Goal: Information Seeking & Learning: Learn about a topic

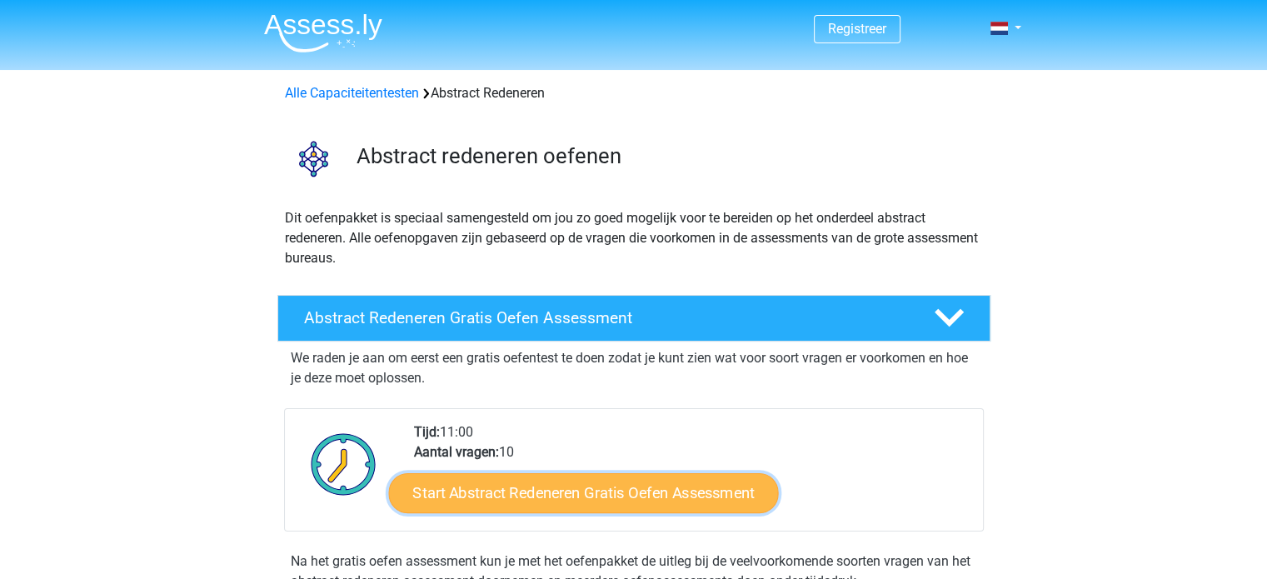
click at [611, 492] on link "Start Abstract Redeneren Gratis Oefen Assessment" at bounding box center [583, 492] width 390 height 40
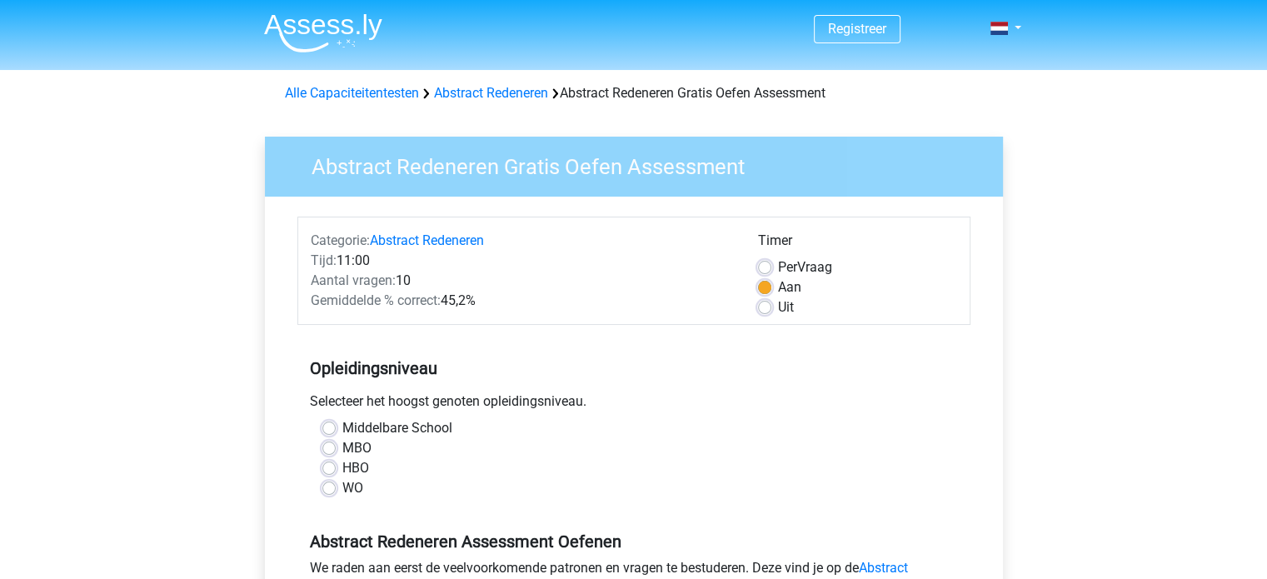
click at [342, 450] on label "MBO" at bounding box center [356, 448] width 29 height 20
click at [333, 450] on input "MBO" at bounding box center [328, 446] width 13 height 17
radio input "true"
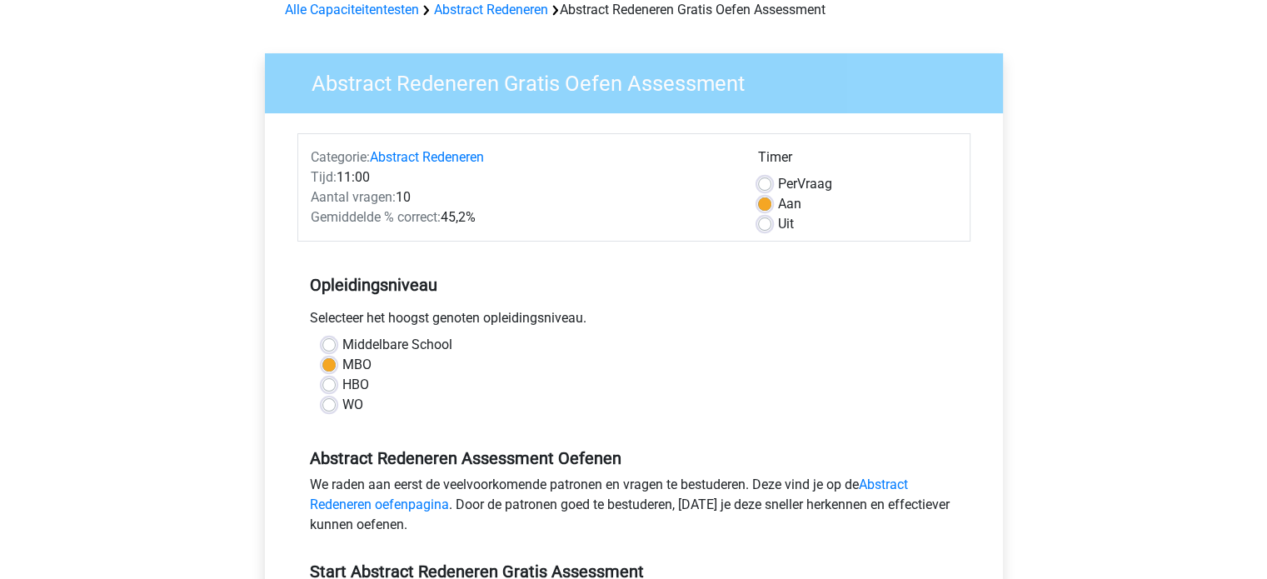
click at [778, 222] on label "Uit" at bounding box center [786, 224] width 16 height 20
click at [761, 222] on input "Uit" at bounding box center [764, 222] width 13 height 17
radio input "true"
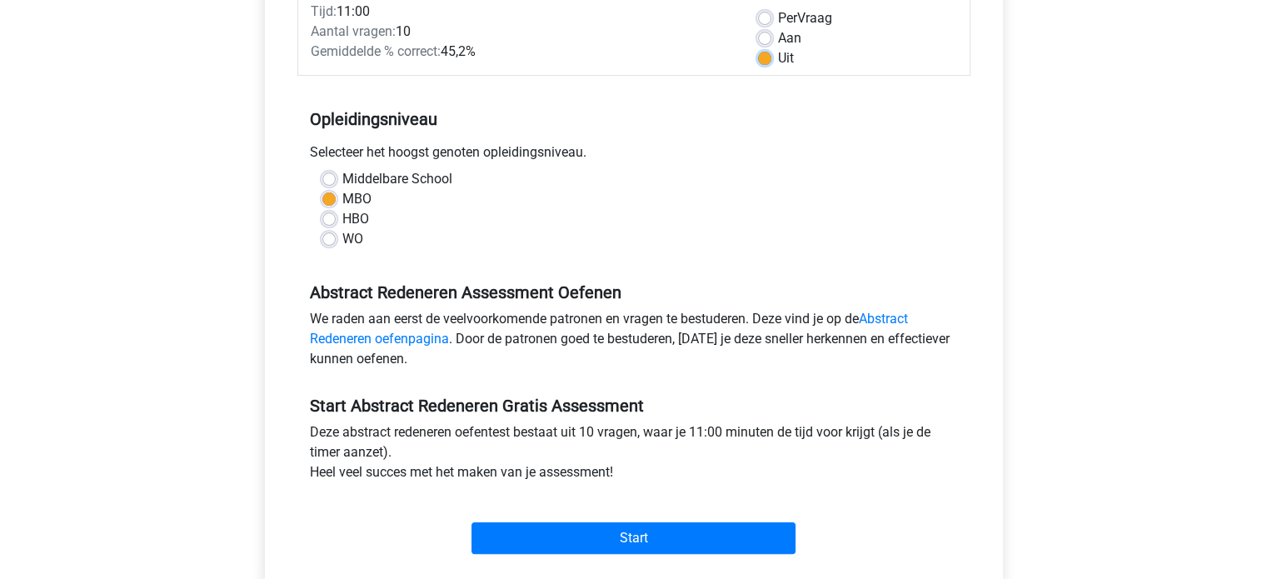
scroll to position [250, 0]
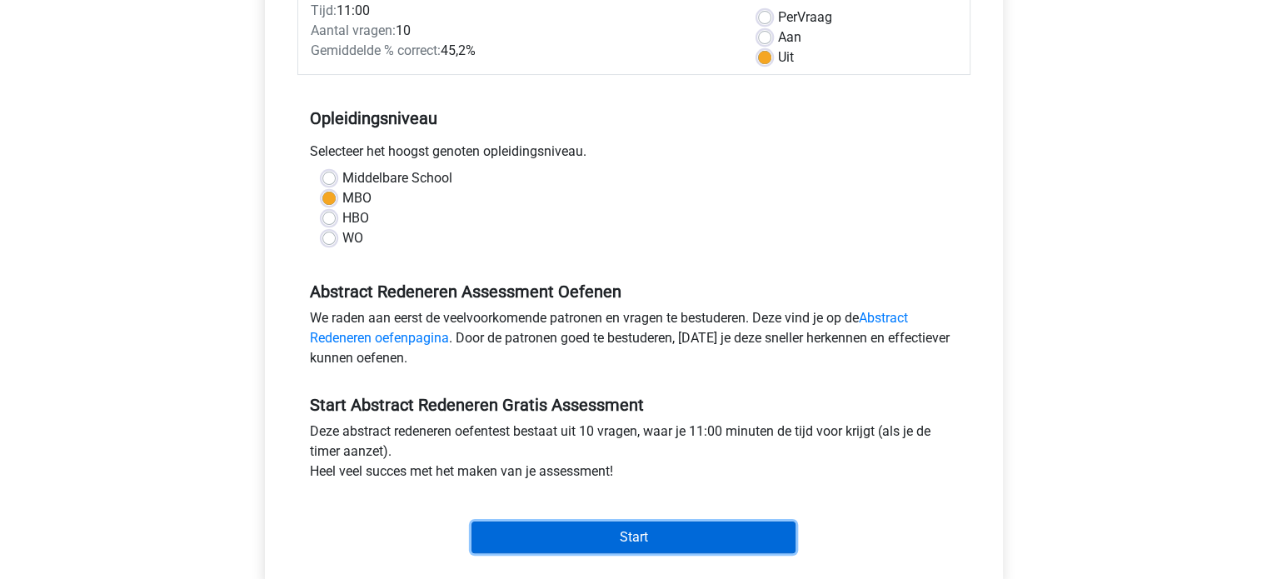
click at [647, 532] on input "Start" at bounding box center [634, 538] width 324 height 32
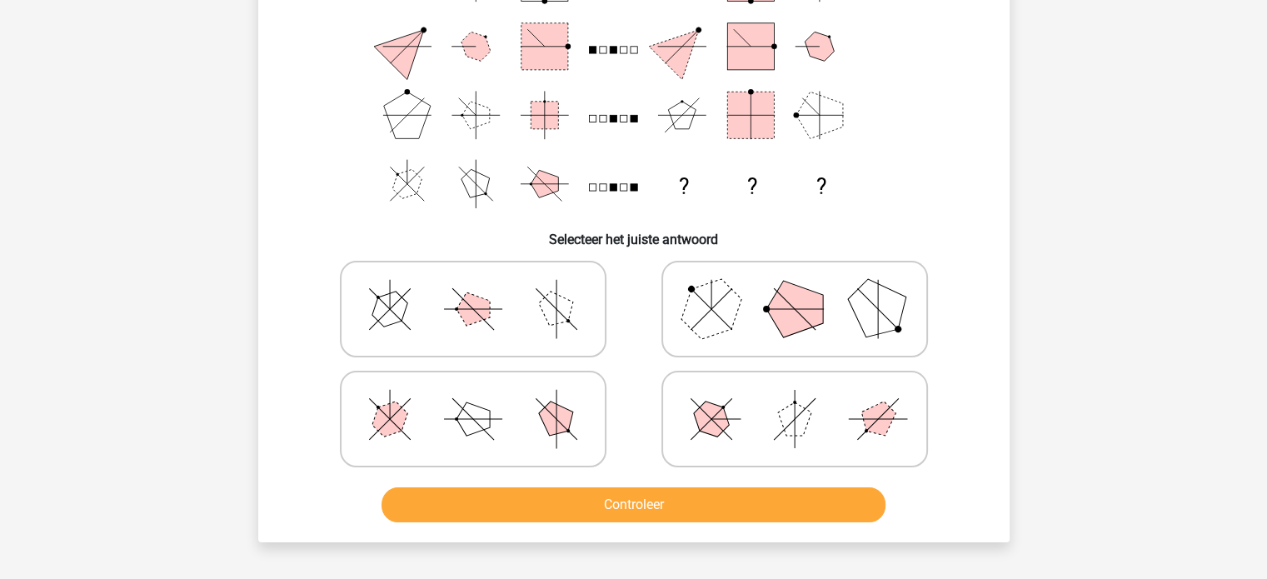
scroll to position [167, 0]
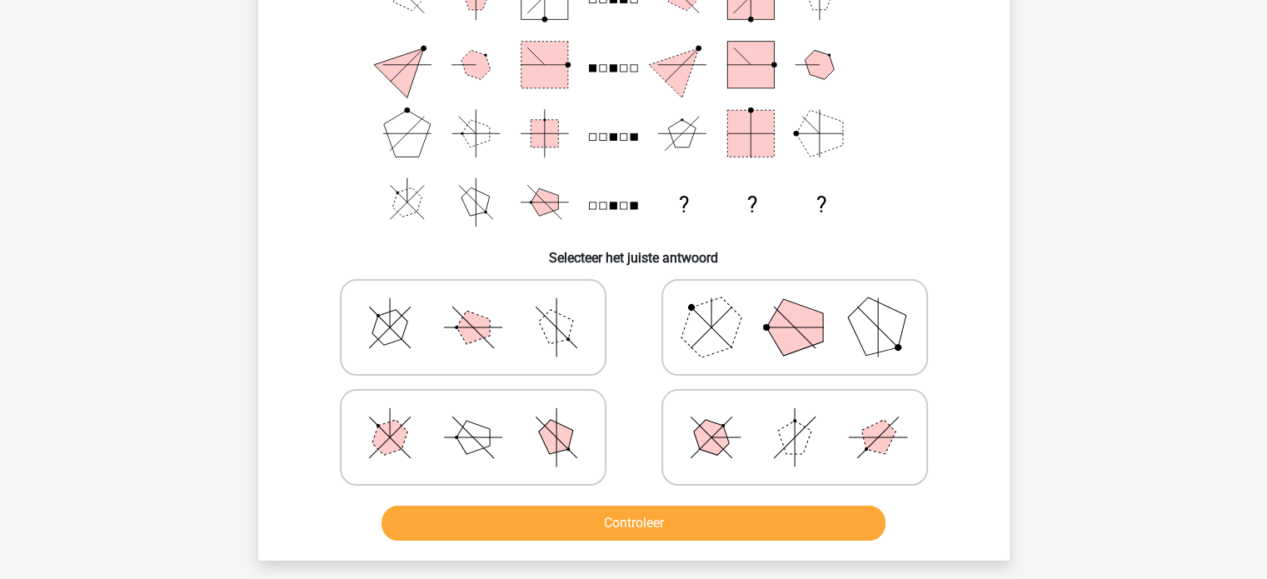
click at [730, 299] on icon at bounding box center [795, 327] width 250 height 83
click at [795, 299] on input "radio" at bounding box center [800, 301] width 11 height 11
radio input "true"
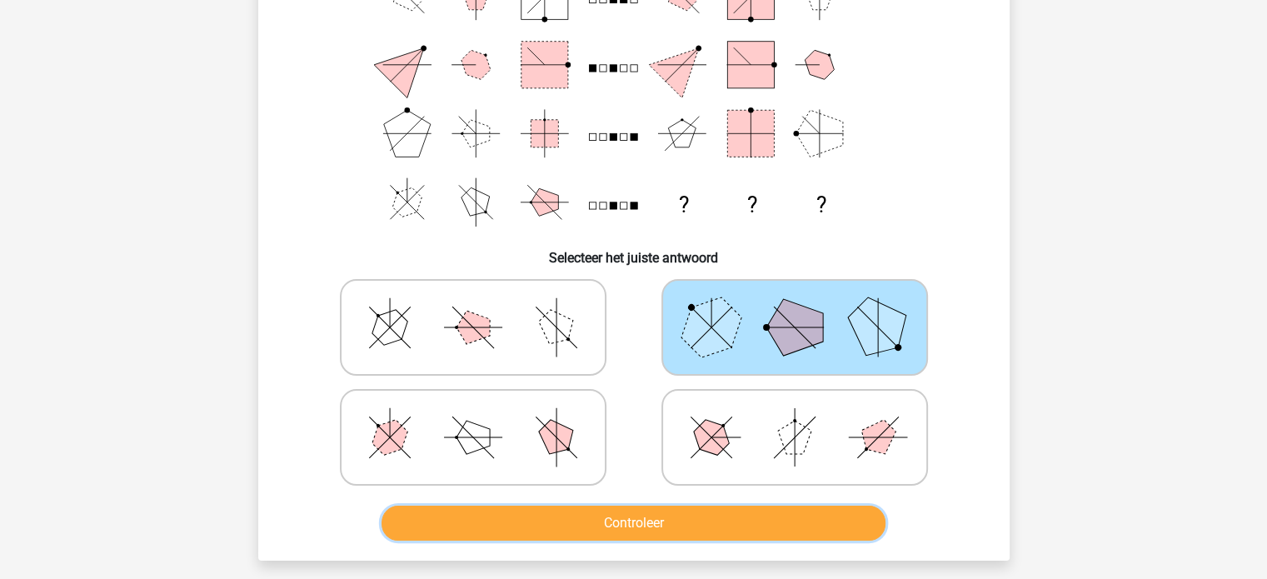
click at [708, 511] on button "Controleer" at bounding box center [634, 523] width 504 height 35
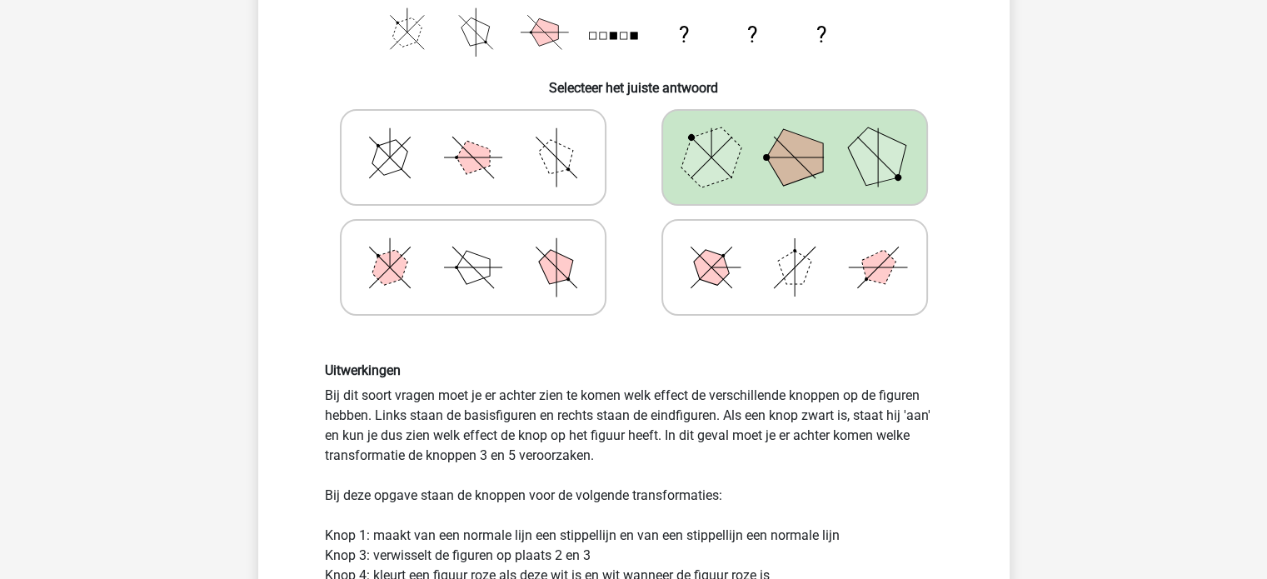
scroll to position [333, 0]
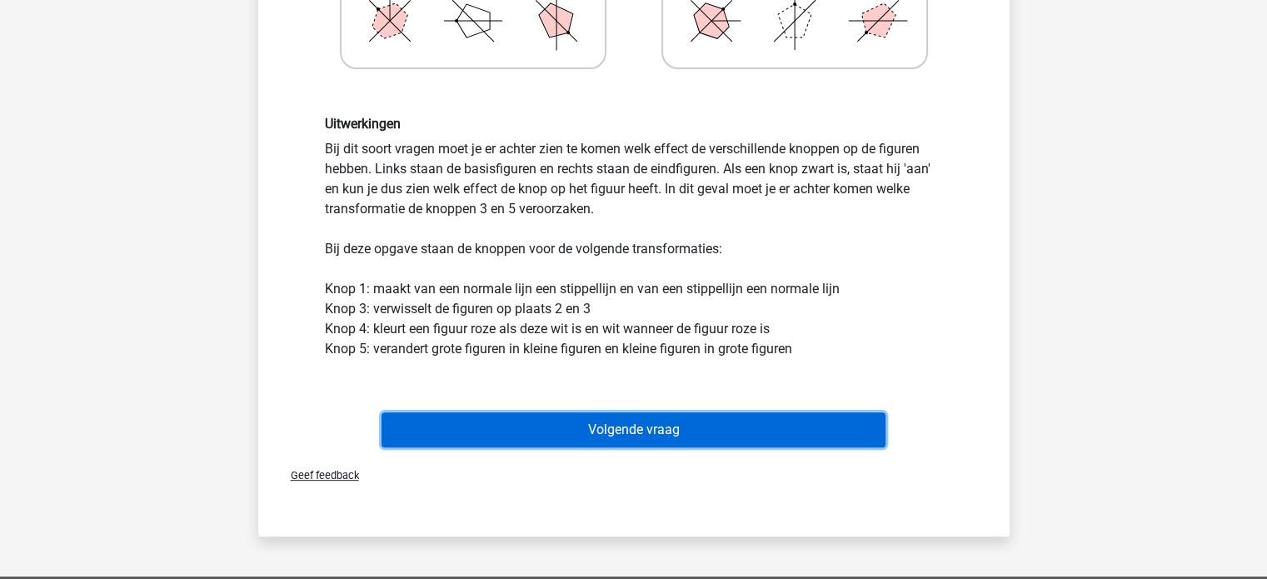
click at [620, 436] on button "Volgende vraag" at bounding box center [634, 429] width 504 height 35
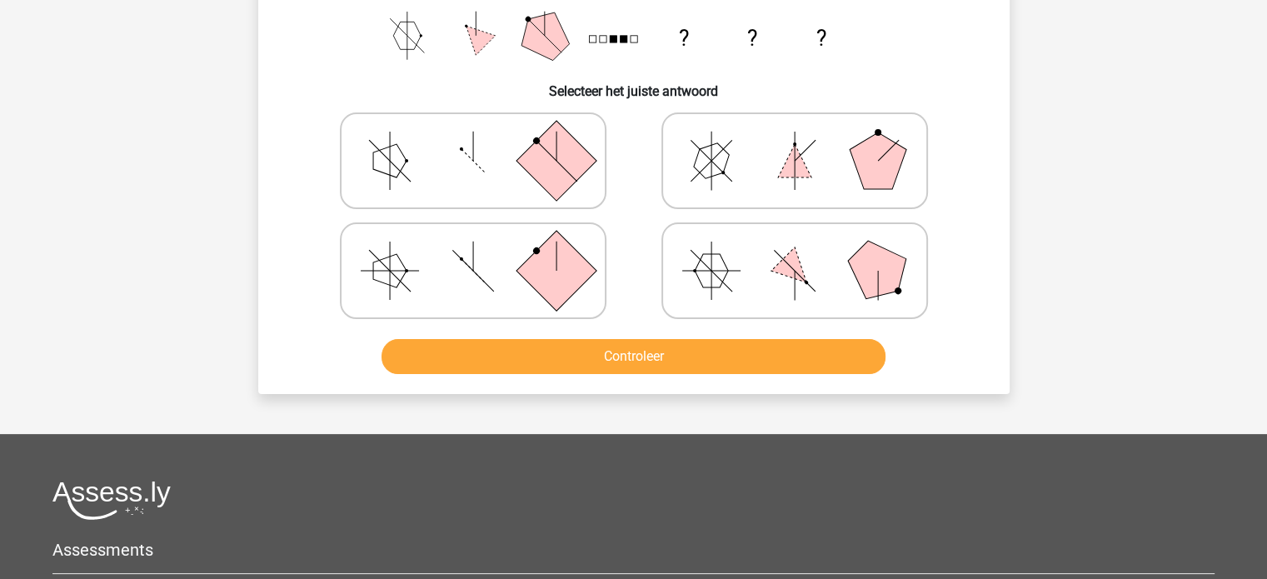
scroll to position [243, 0]
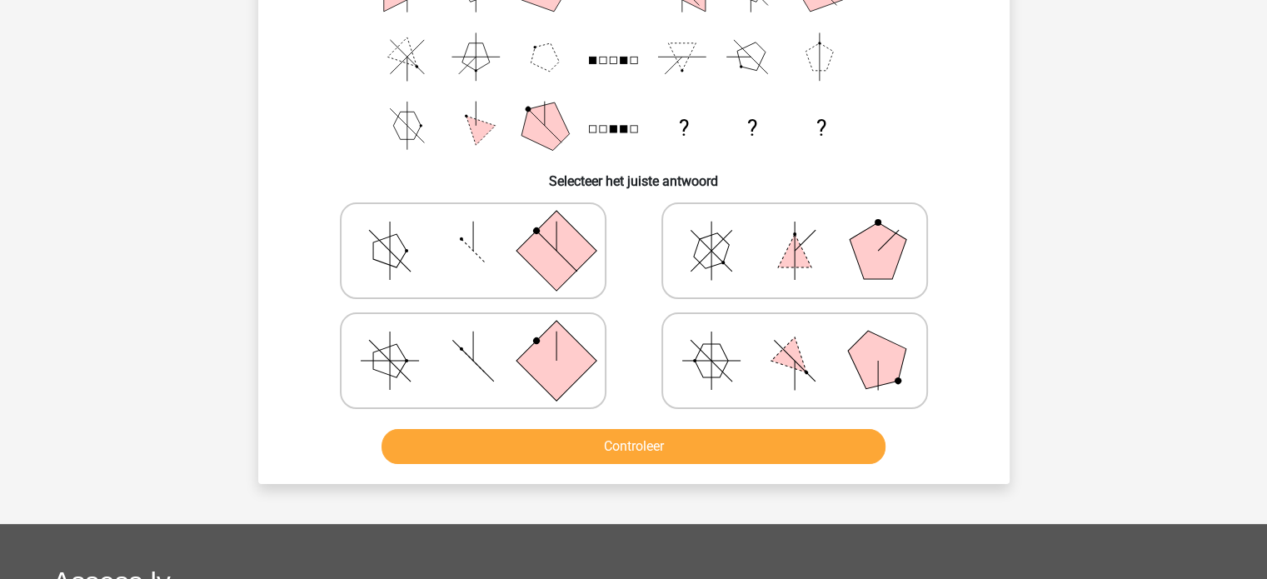
click at [793, 262] on icon at bounding box center [795, 250] width 250 height 83
click at [795, 230] on input "radio" at bounding box center [800, 224] width 11 height 11
radio input "true"
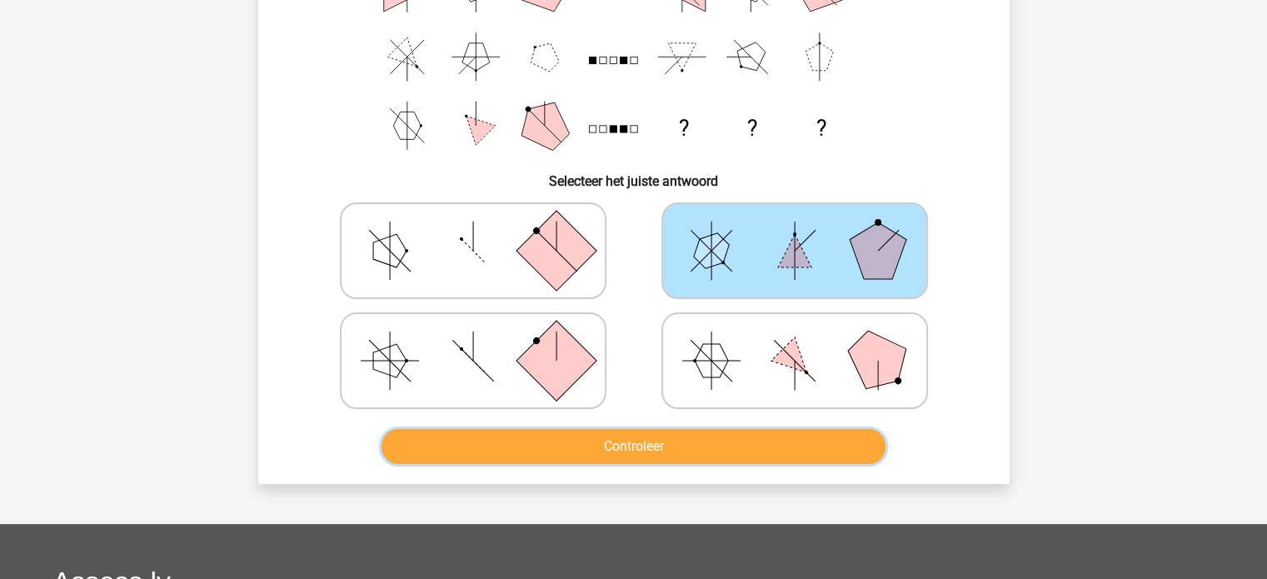
click at [730, 441] on button "Controleer" at bounding box center [634, 446] width 504 height 35
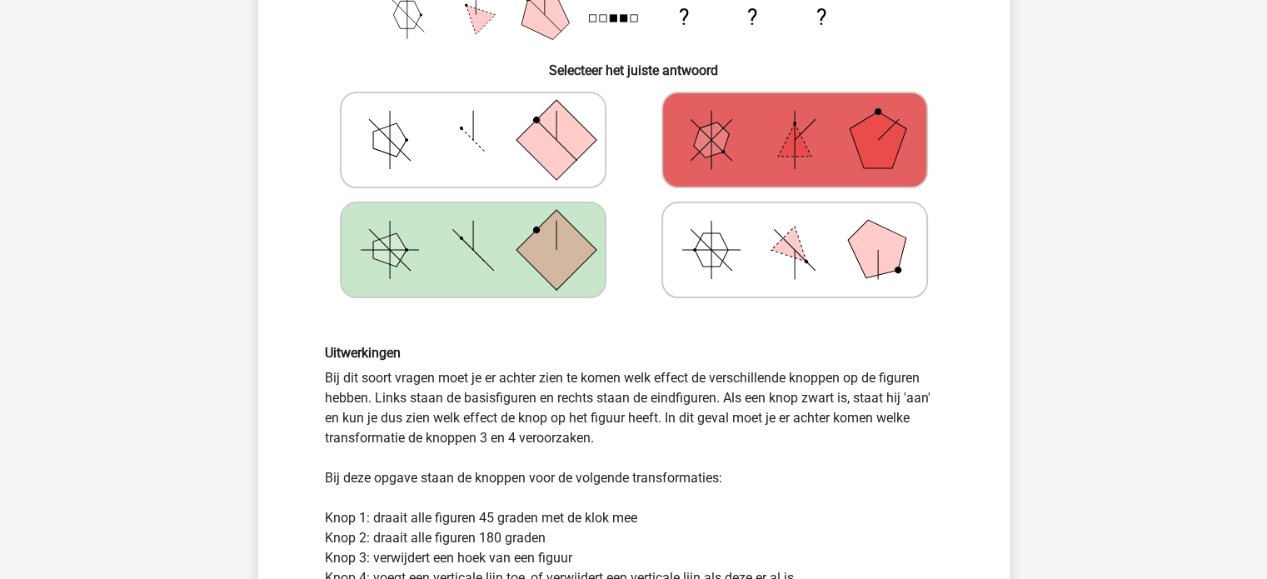
scroll to position [327, 0]
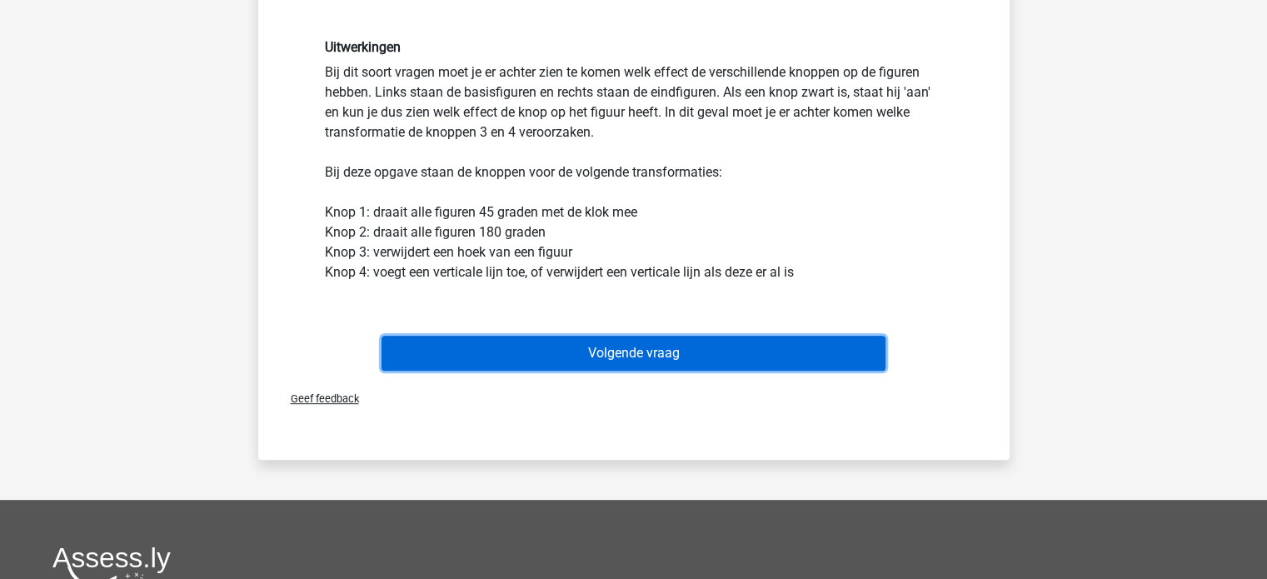
click at [597, 348] on button "Volgende vraag" at bounding box center [634, 353] width 504 height 35
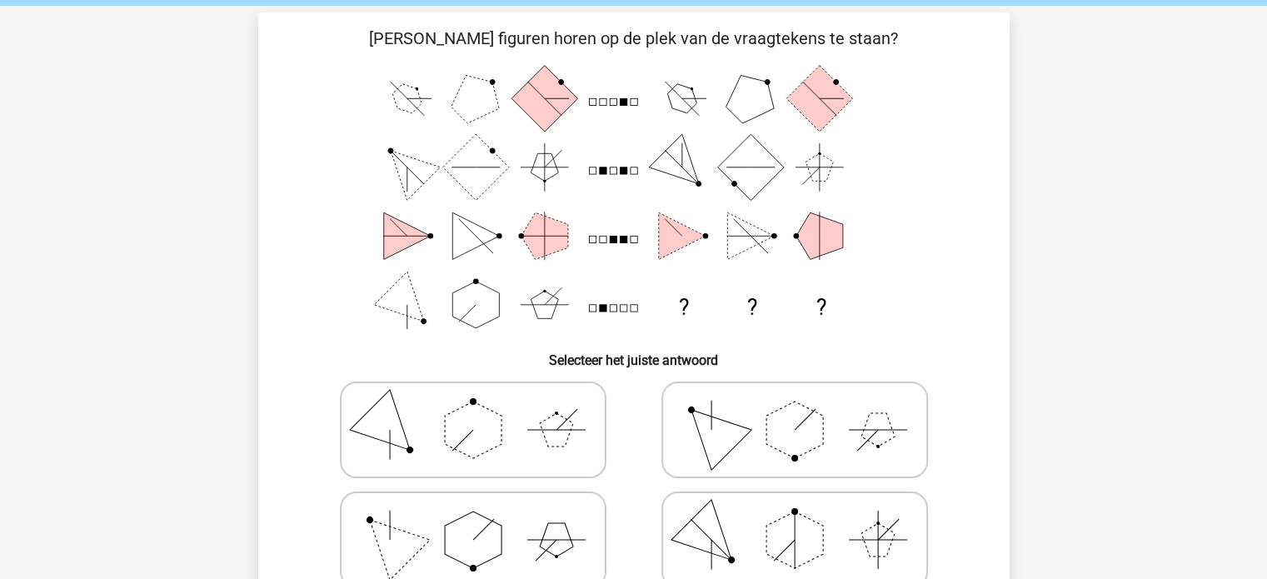
scroll to position [167, 0]
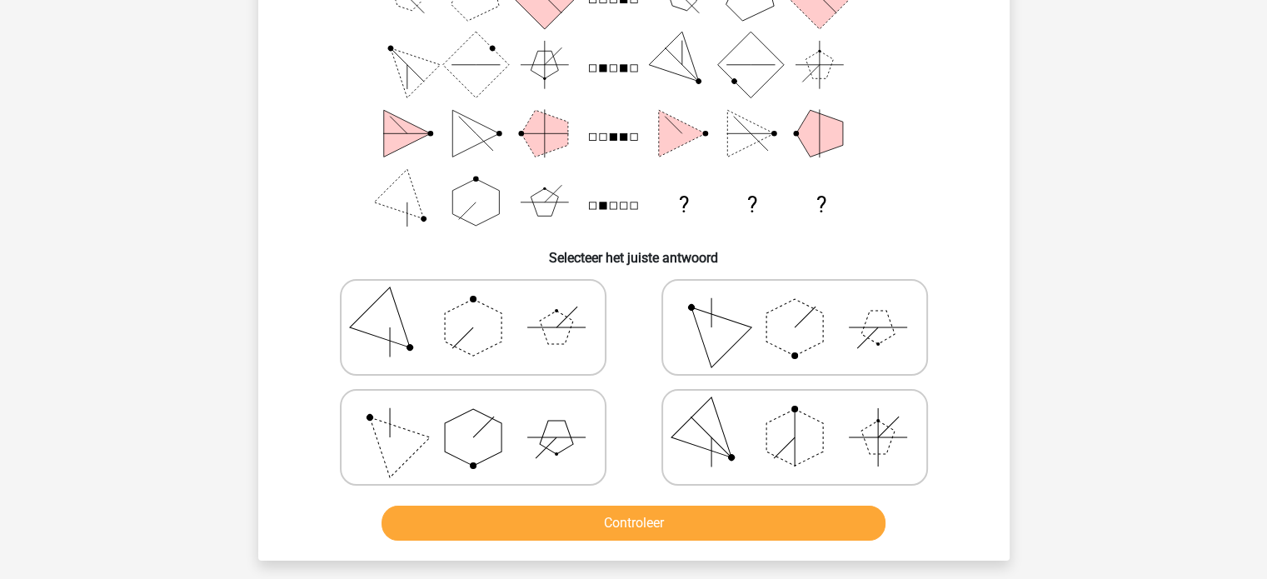
click at [466, 332] on polygon at bounding box center [473, 327] width 57 height 57
click at [473, 307] on input "radio" at bounding box center [478, 301] width 11 height 11
radio input "true"
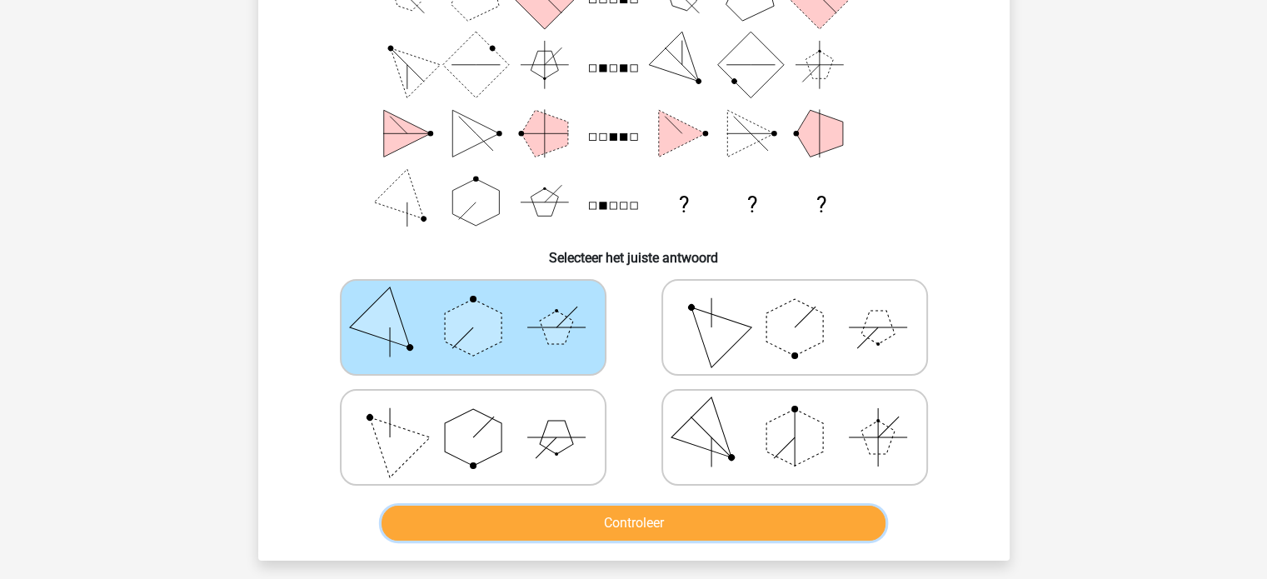
click at [677, 522] on button "Controleer" at bounding box center [634, 523] width 504 height 35
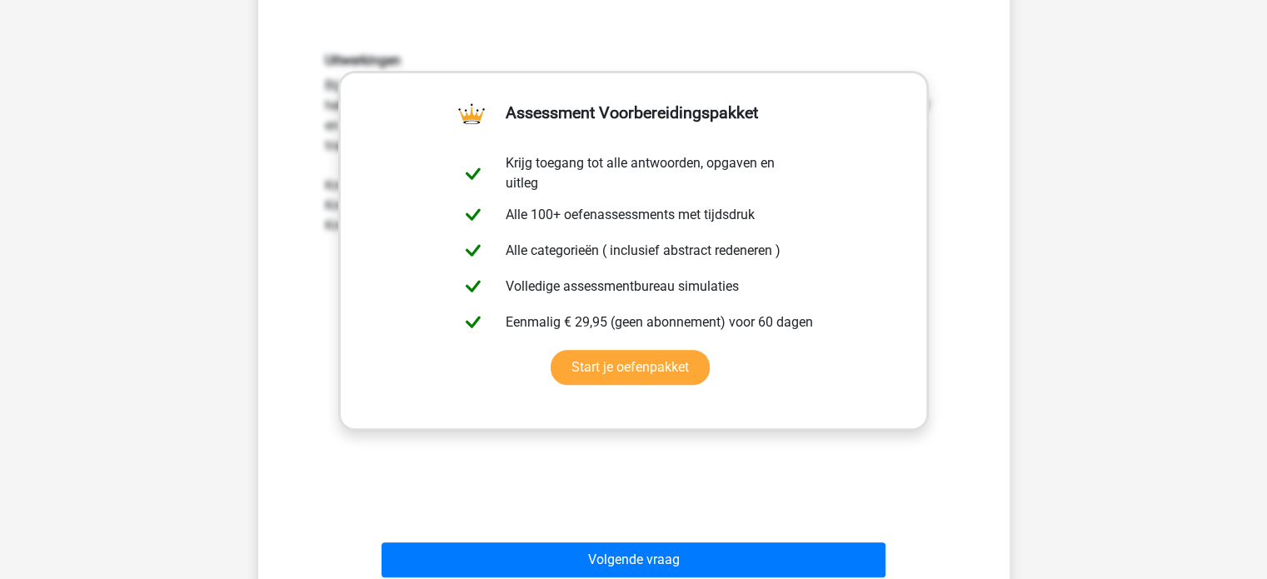
scroll to position [833, 0]
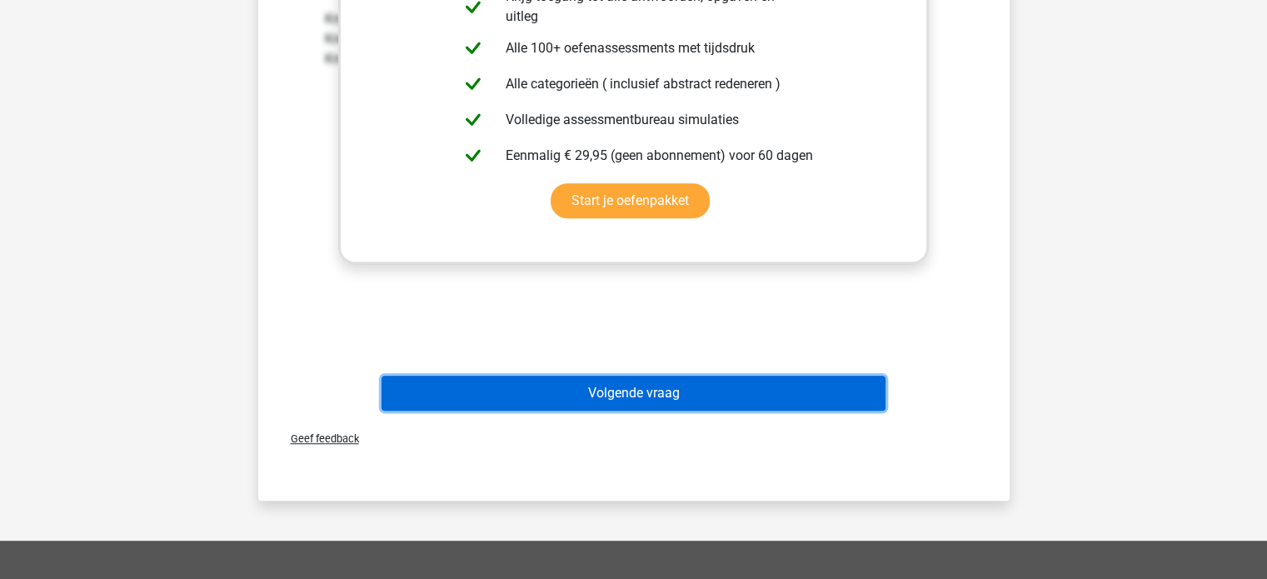
click at [682, 395] on button "Volgende vraag" at bounding box center [634, 393] width 504 height 35
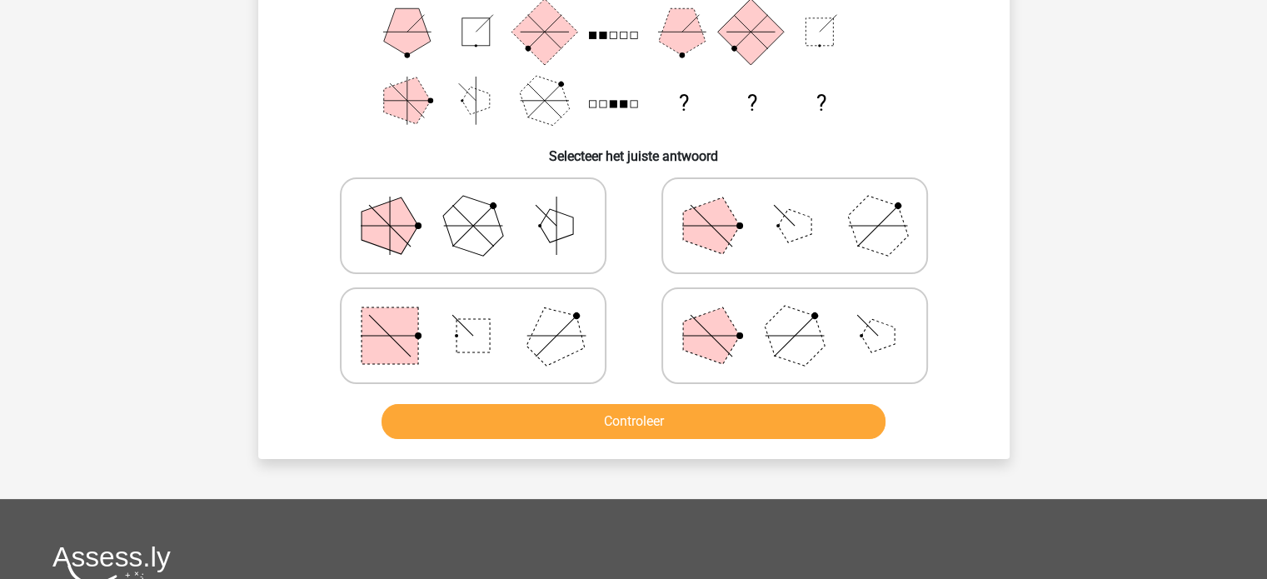
scroll to position [327, 0]
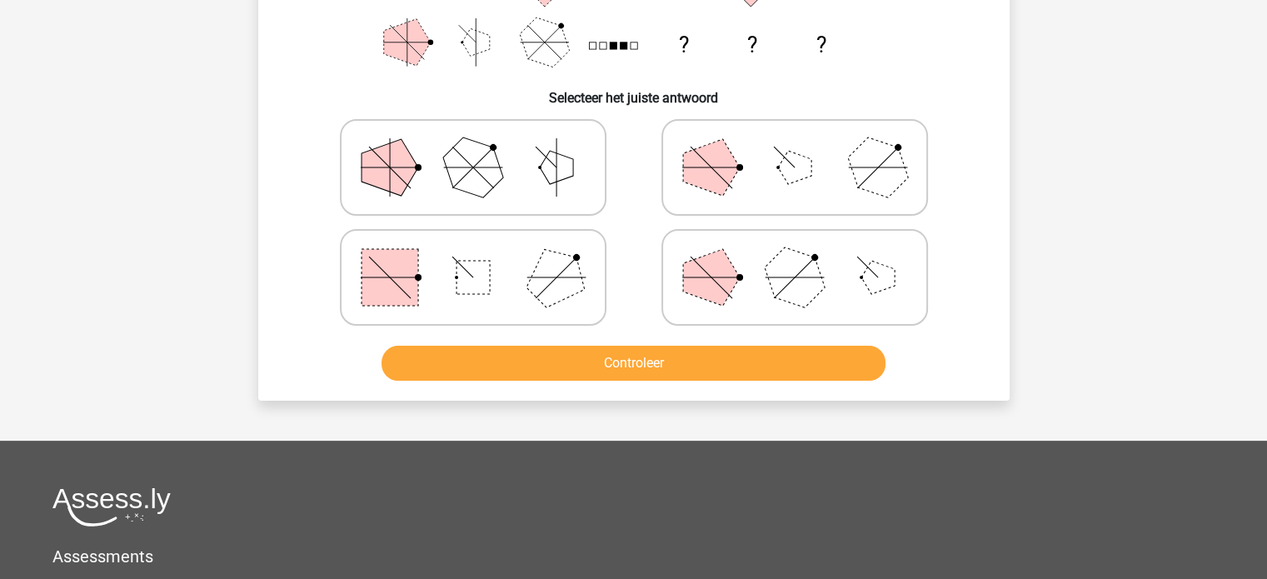
click at [527, 298] on icon at bounding box center [473, 277] width 250 height 83
click at [484, 257] on input "radio" at bounding box center [478, 251] width 11 height 11
radio input "true"
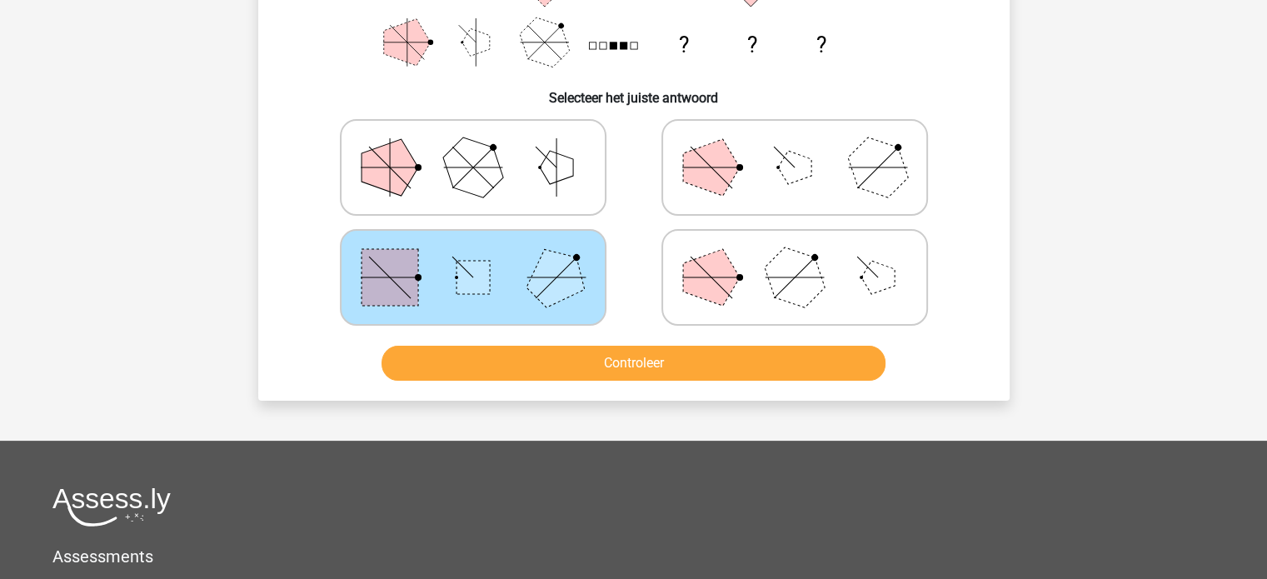
click at [720, 278] on polygon at bounding box center [711, 277] width 57 height 57
click at [795, 257] on input "radio" at bounding box center [800, 251] width 11 height 11
radio input "true"
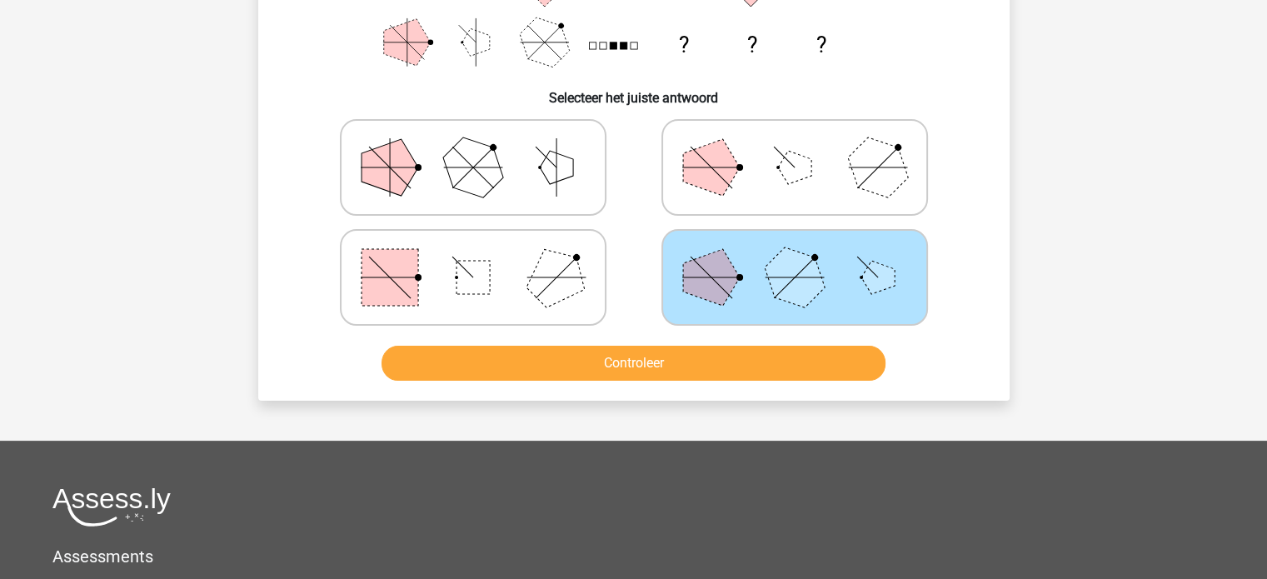
click at [731, 171] on polygon at bounding box center [711, 167] width 57 height 57
click at [795, 147] on input "radio" at bounding box center [800, 141] width 11 height 11
radio input "true"
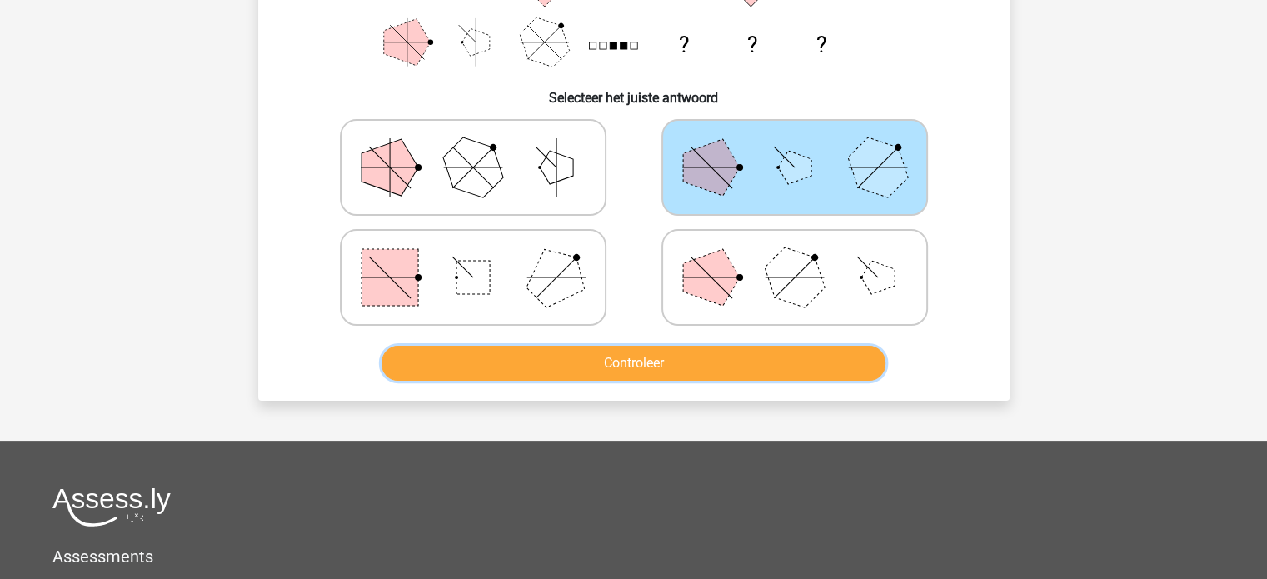
click at [727, 366] on button "Controleer" at bounding box center [634, 363] width 504 height 35
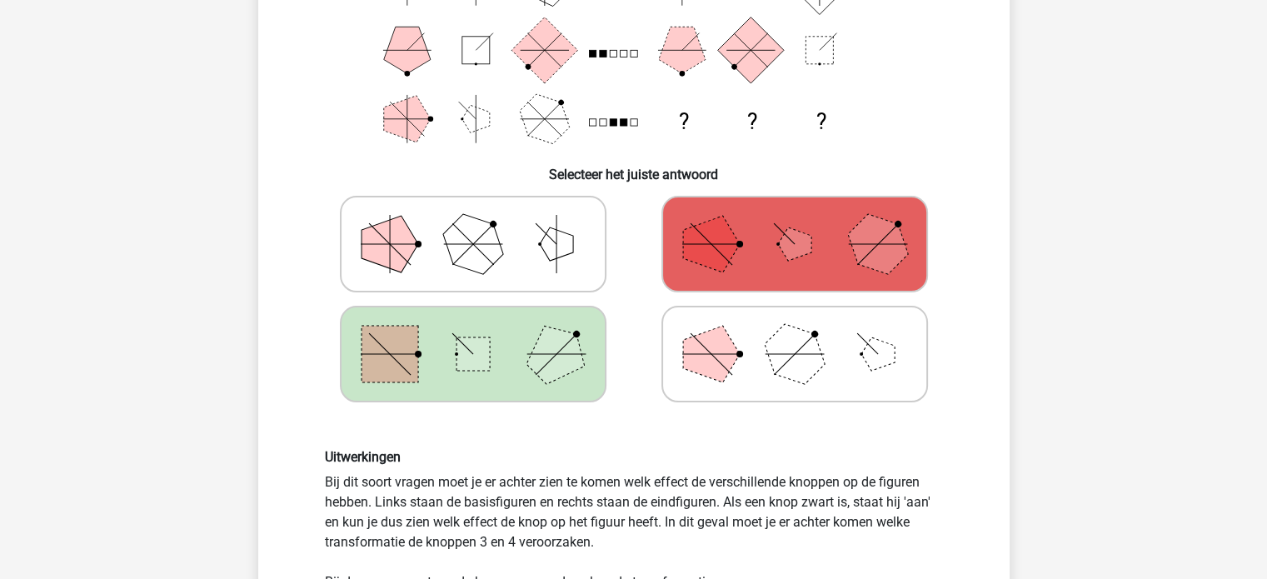
scroll to position [417, 0]
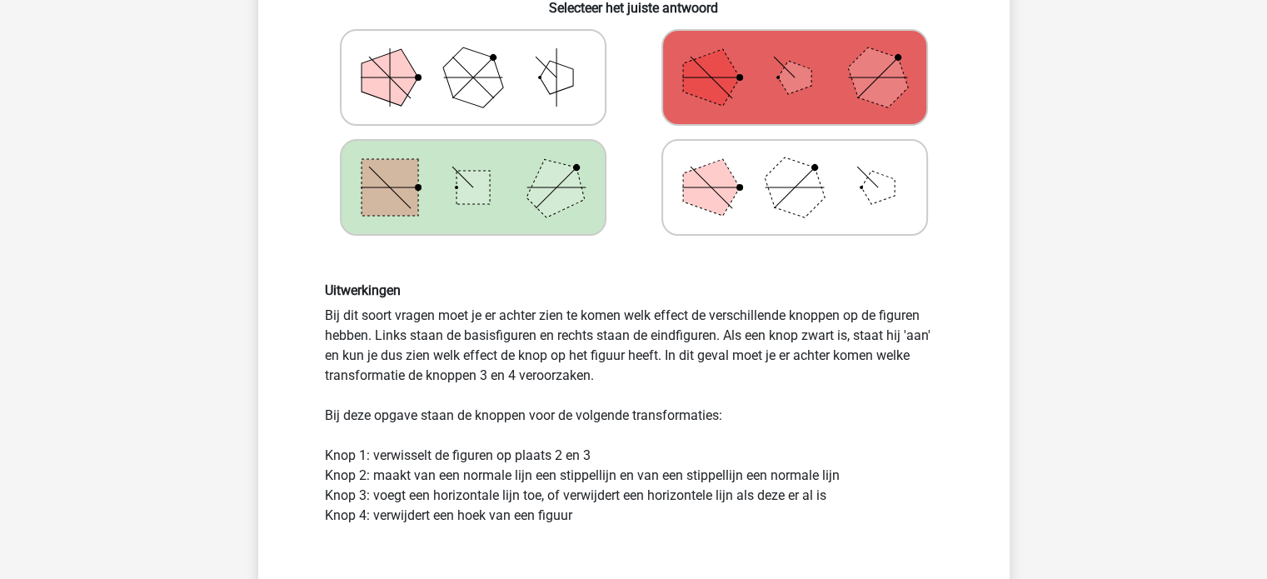
click at [727, 279] on div "Uitwerkingen Bij dit soort vragen moet je er achter zien te komen welk effect d…" at bounding box center [634, 403] width 698 height 322
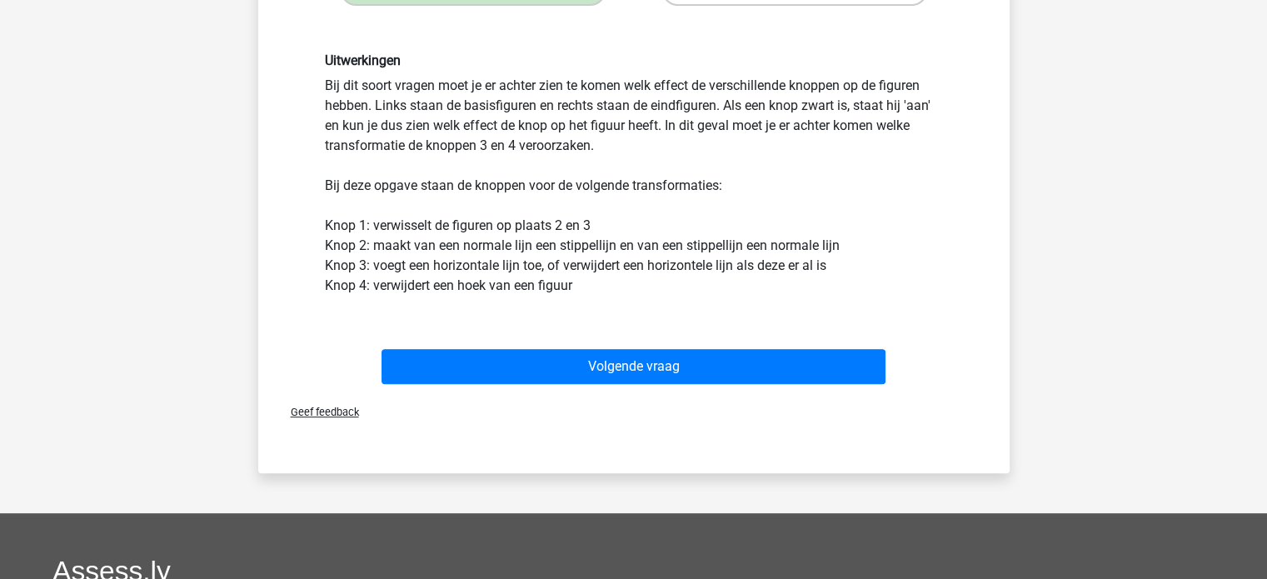
scroll to position [667, 0]
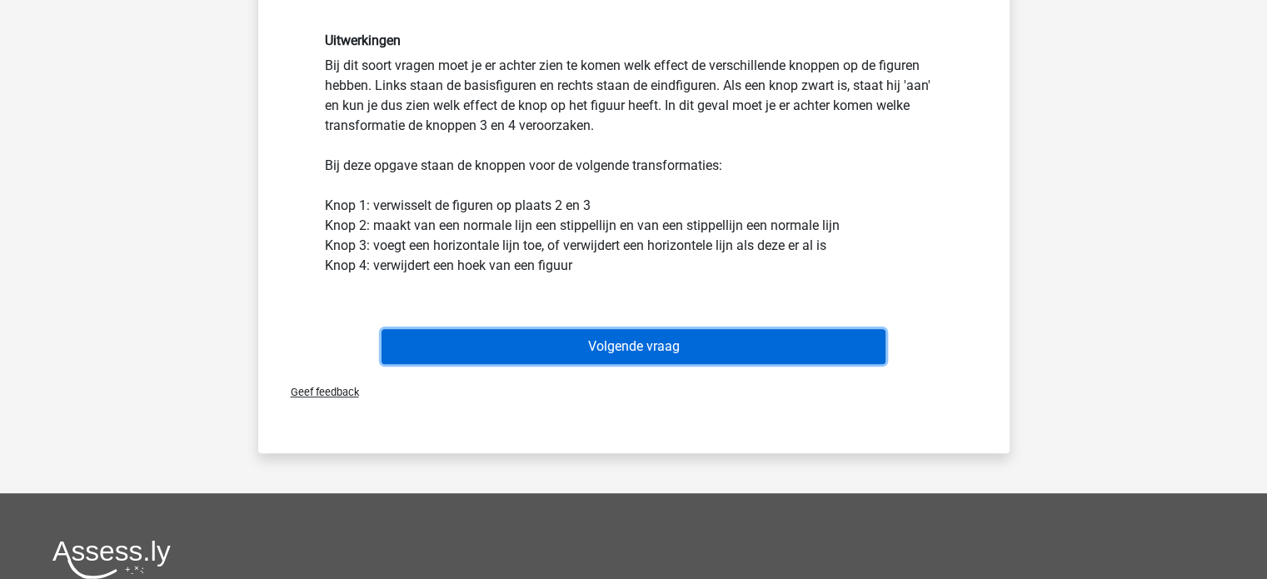
click at [621, 342] on button "Volgende vraag" at bounding box center [634, 346] width 504 height 35
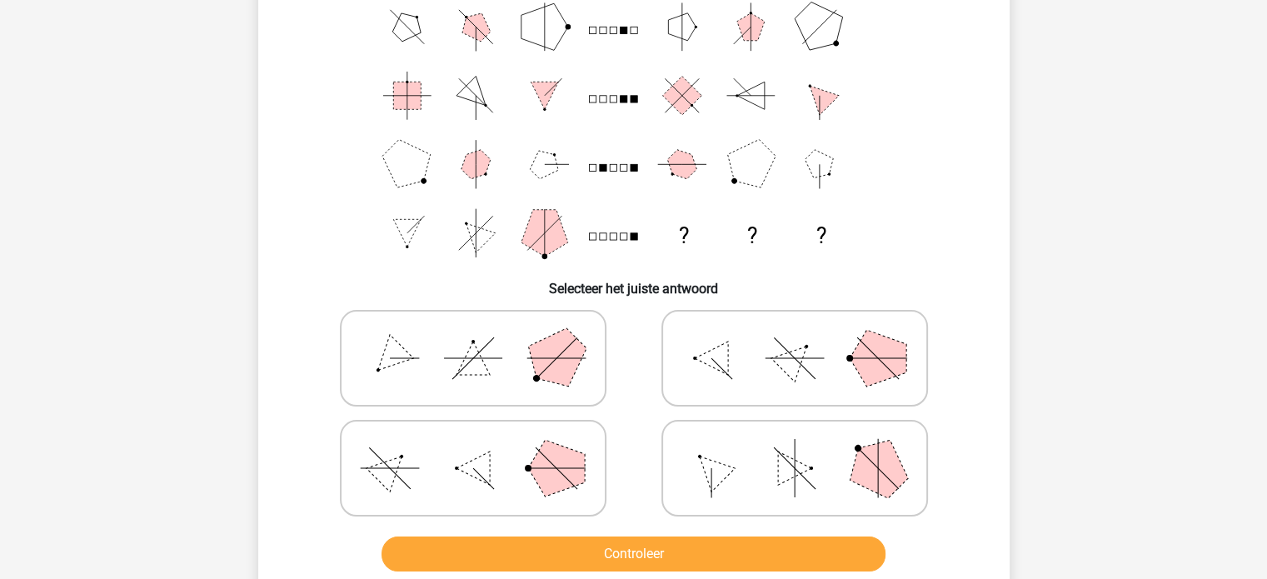
scroll to position [160, 0]
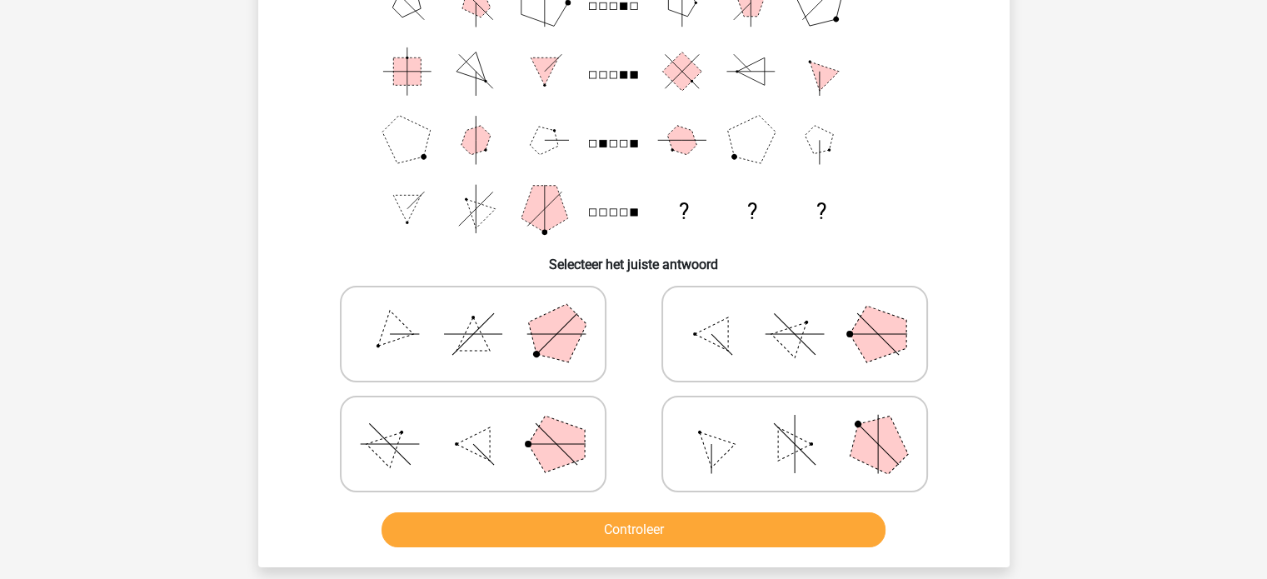
click at [736, 438] on icon at bounding box center [795, 443] width 250 height 83
click at [795, 423] on input "radio" at bounding box center [800, 417] width 11 height 11
radio input "true"
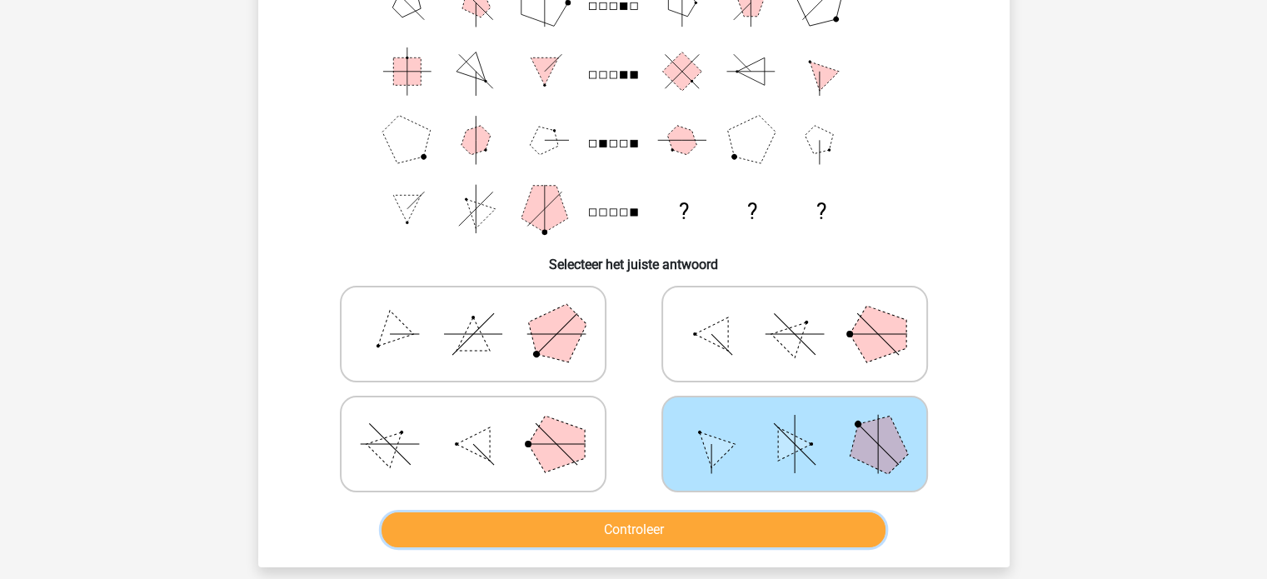
click at [722, 519] on button "Controleer" at bounding box center [634, 529] width 504 height 35
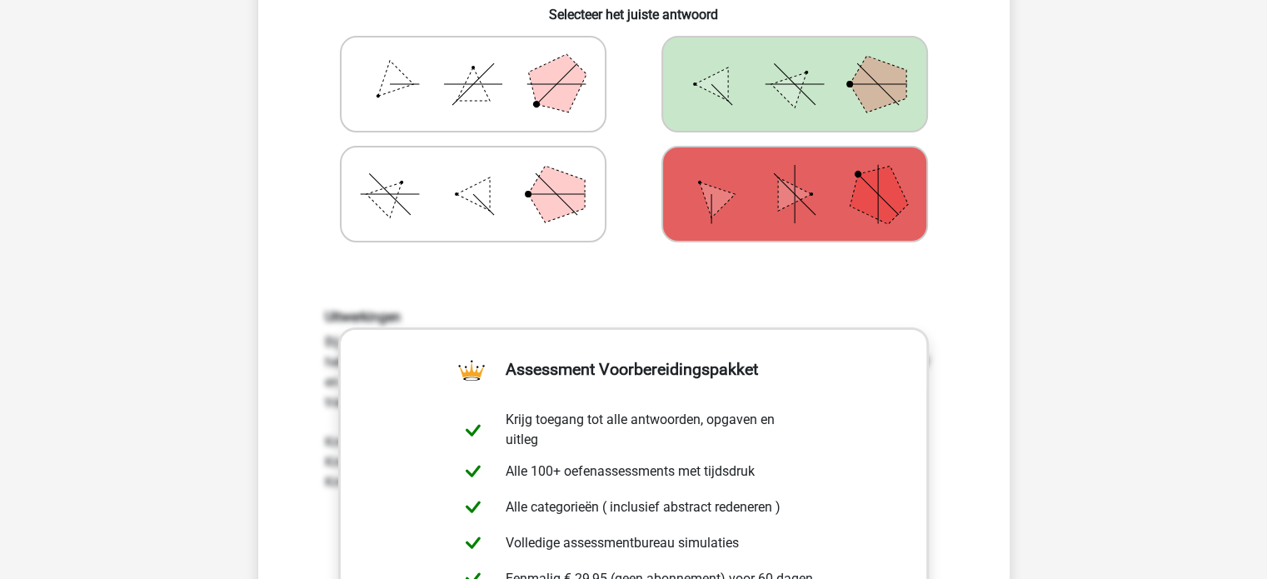
scroll to position [743, 0]
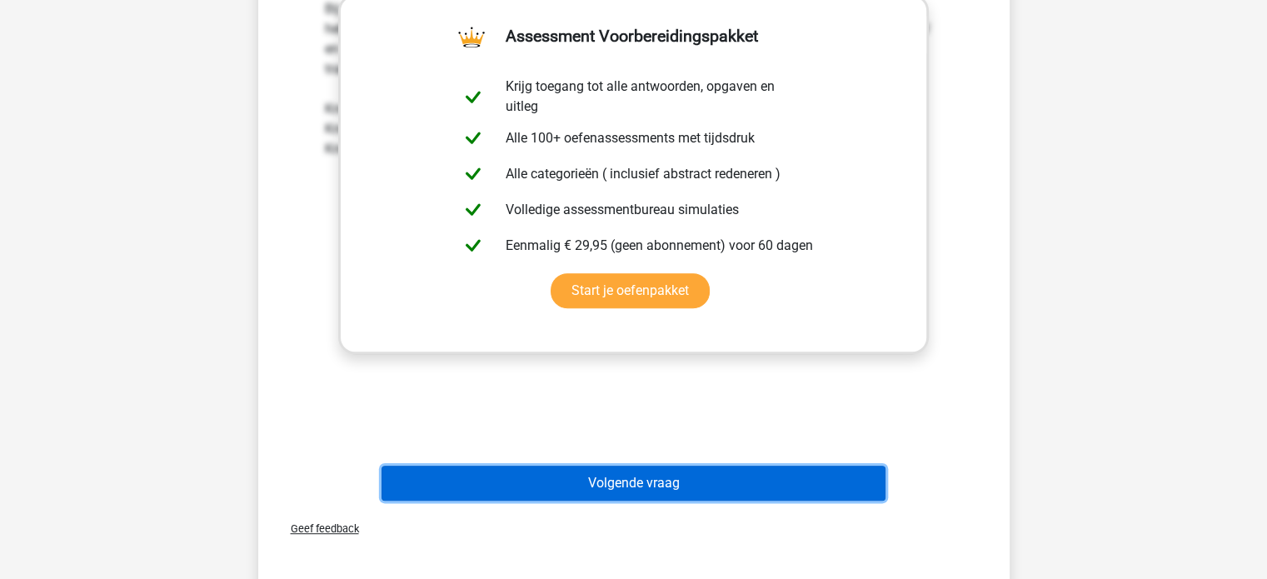
click at [744, 476] on button "Volgende vraag" at bounding box center [634, 483] width 504 height 35
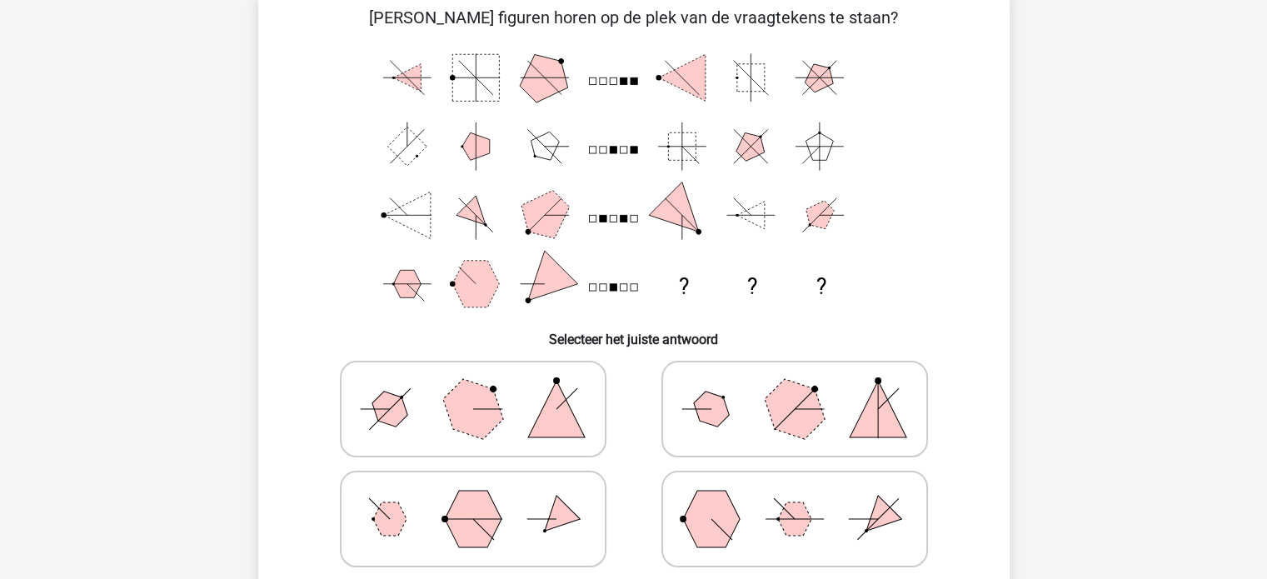
scroll to position [77, 0]
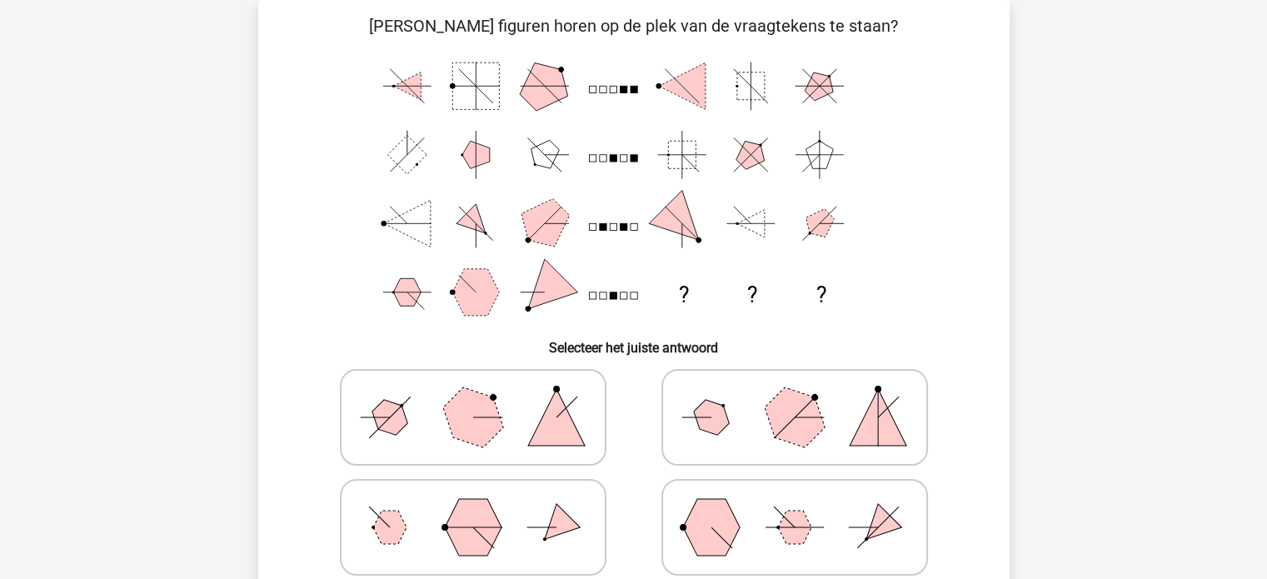
click at [496, 542] on icon at bounding box center [473, 527] width 250 height 83
click at [484, 507] on input "radio" at bounding box center [478, 501] width 11 height 11
radio input "true"
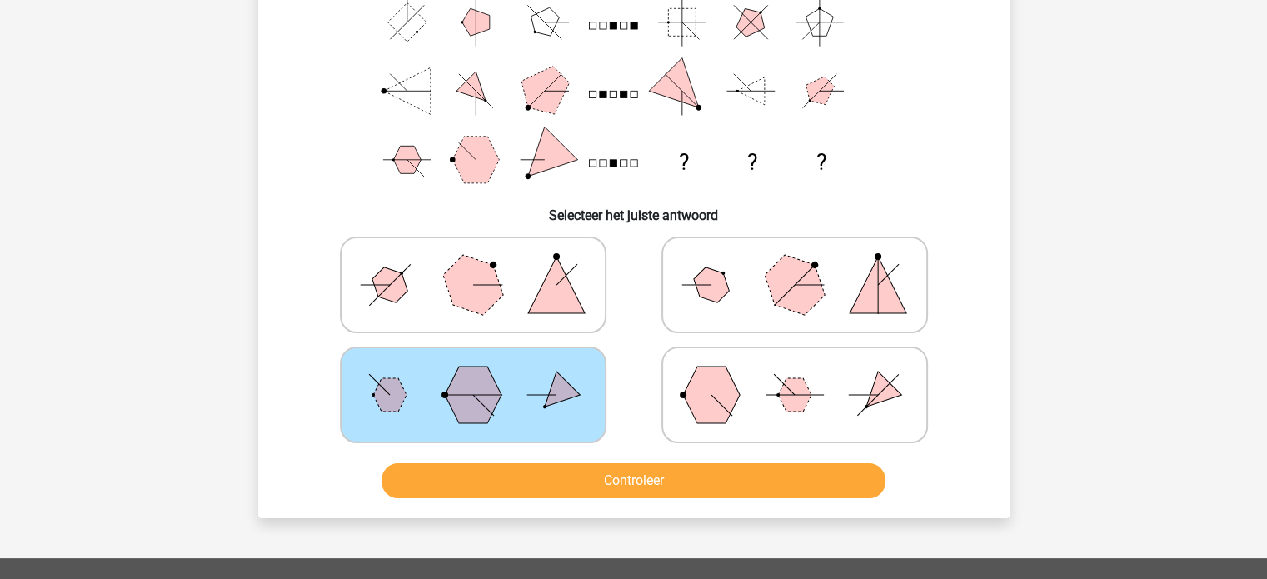
scroll to position [410, 0]
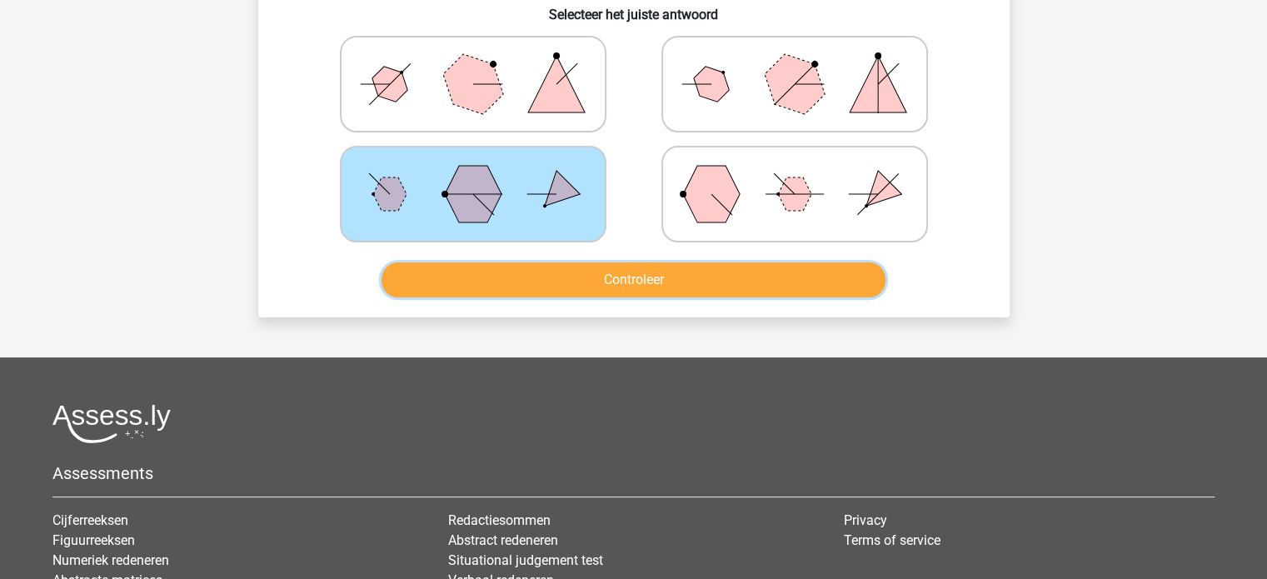
click at [665, 283] on button "Controleer" at bounding box center [634, 279] width 504 height 35
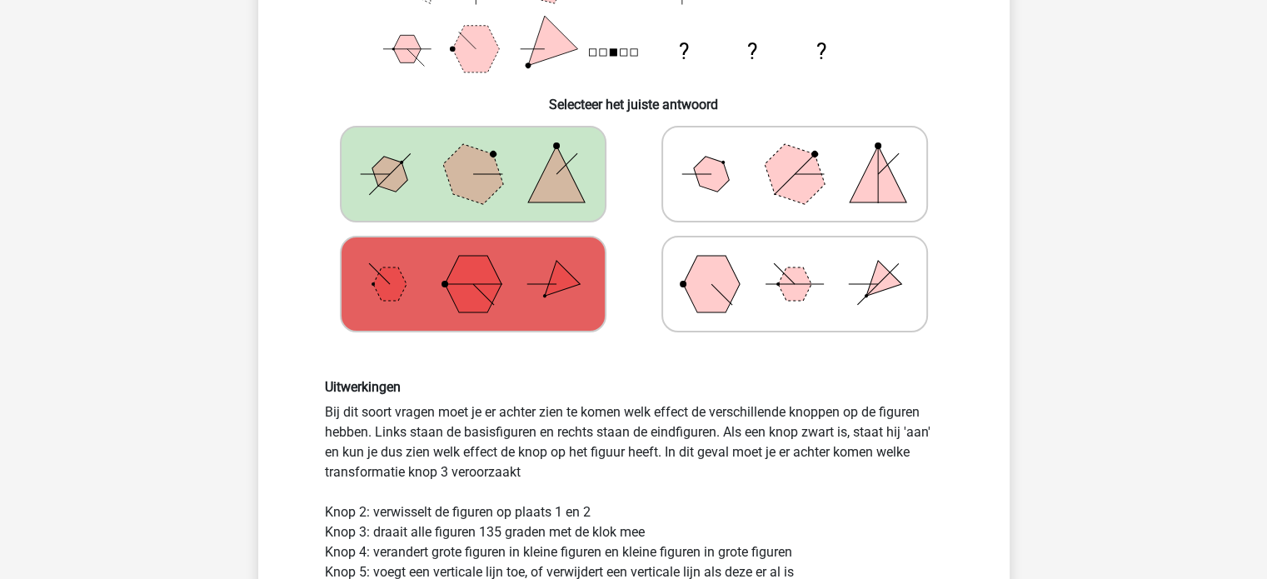
scroll to position [493, 0]
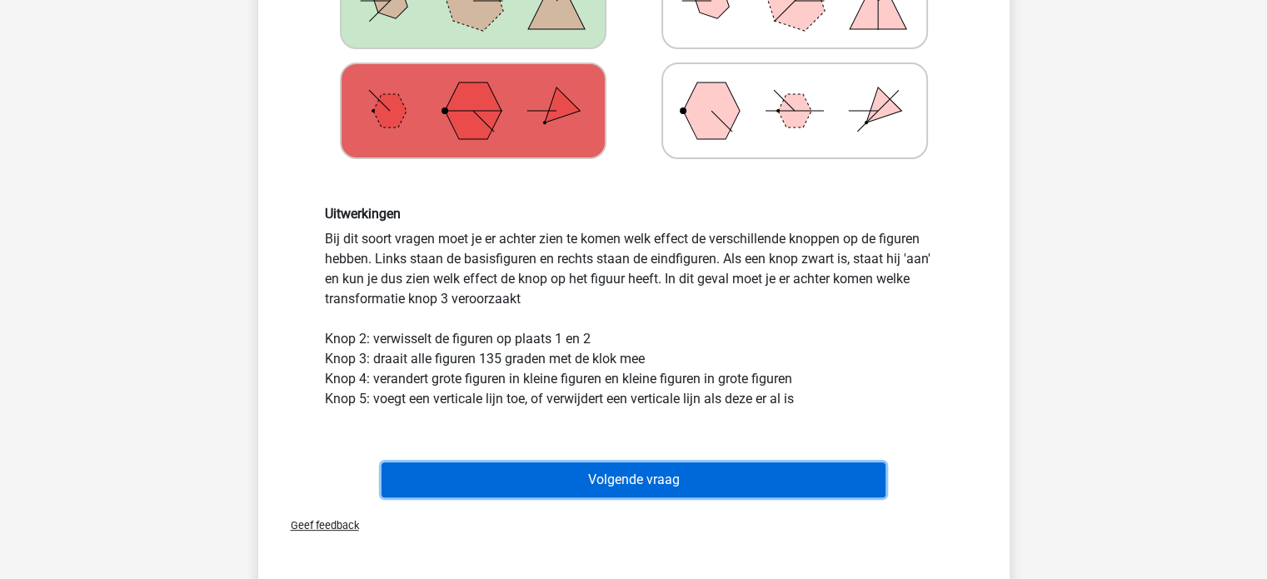
click at [712, 476] on button "Volgende vraag" at bounding box center [634, 479] width 504 height 35
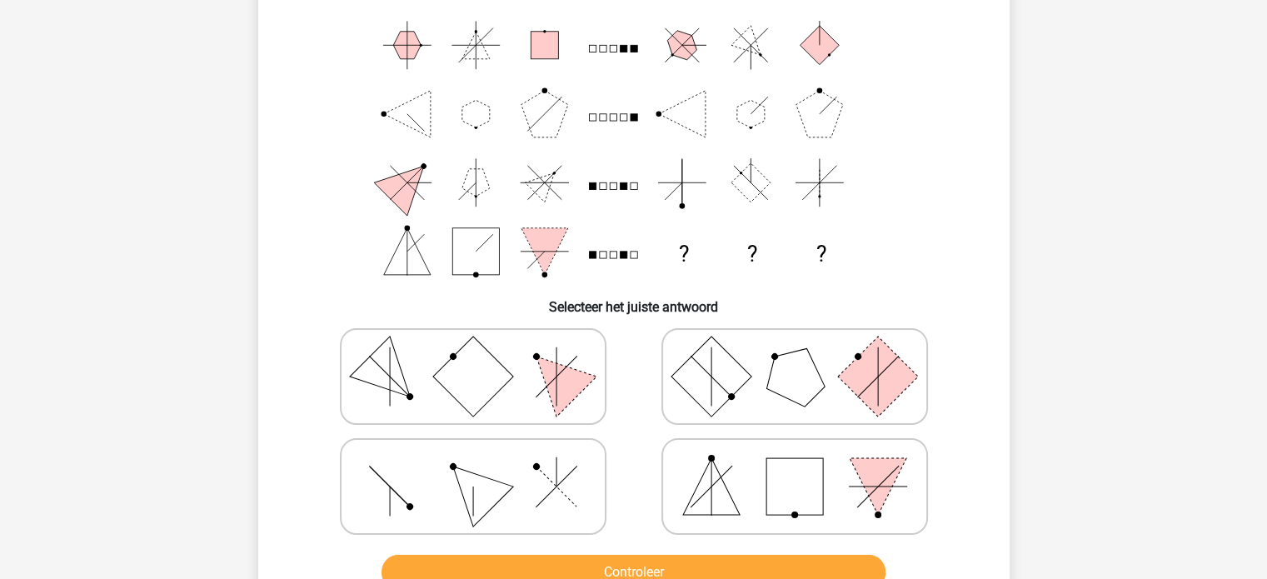
scroll to position [77, 0]
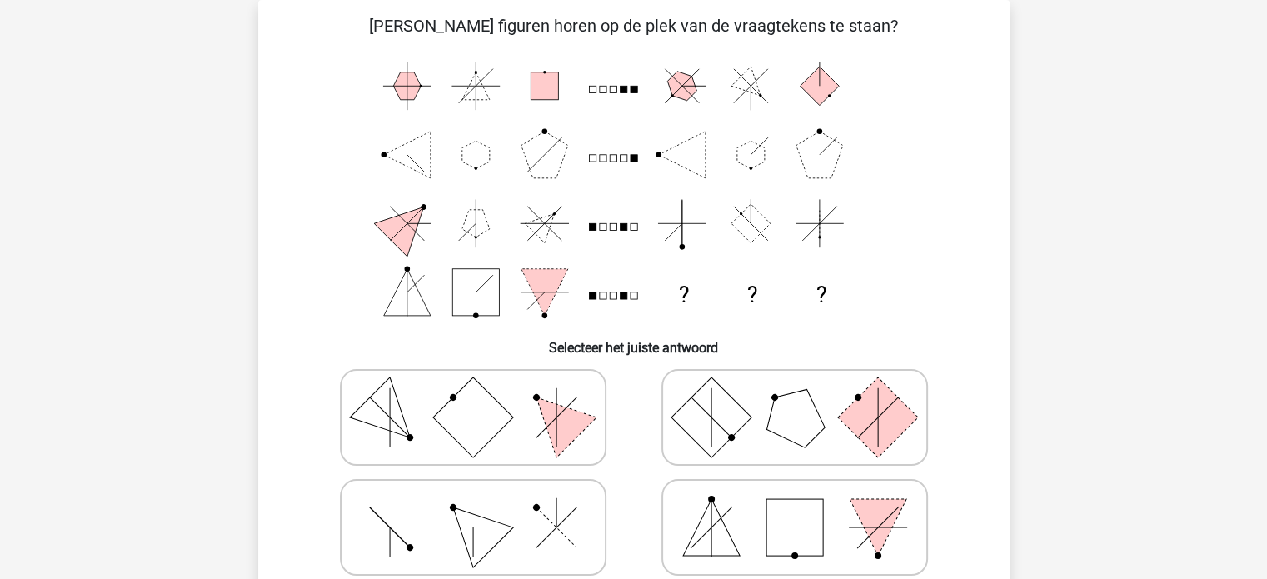
click at [859, 436] on line at bounding box center [877, 417] width 41 height 41
click at [806, 397] on input "radio" at bounding box center [800, 391] width 11 height 11
radio input "true"
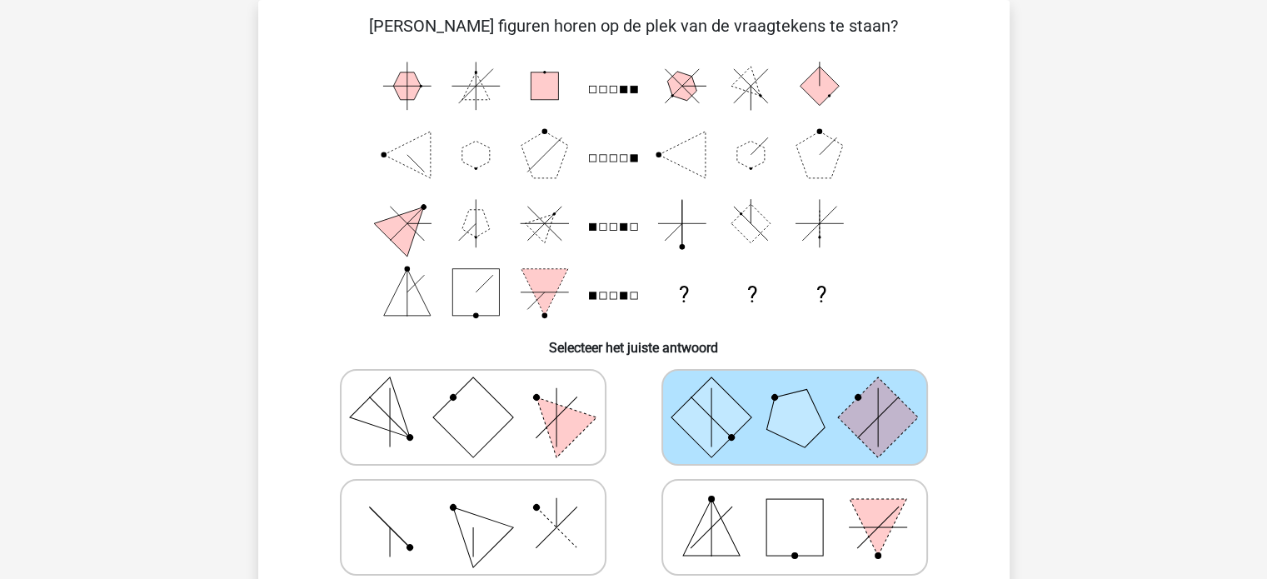
scroll to position [243, 0]
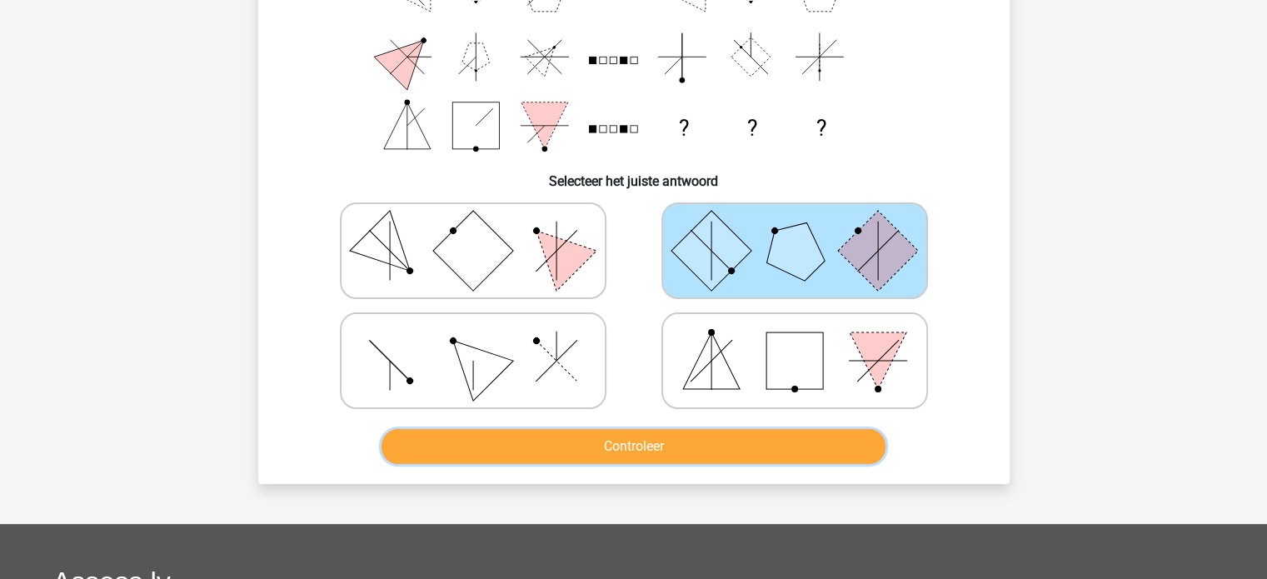
click at [707, 456] on button "Controleer" at bounding box center [634, 446] width 504 height 35
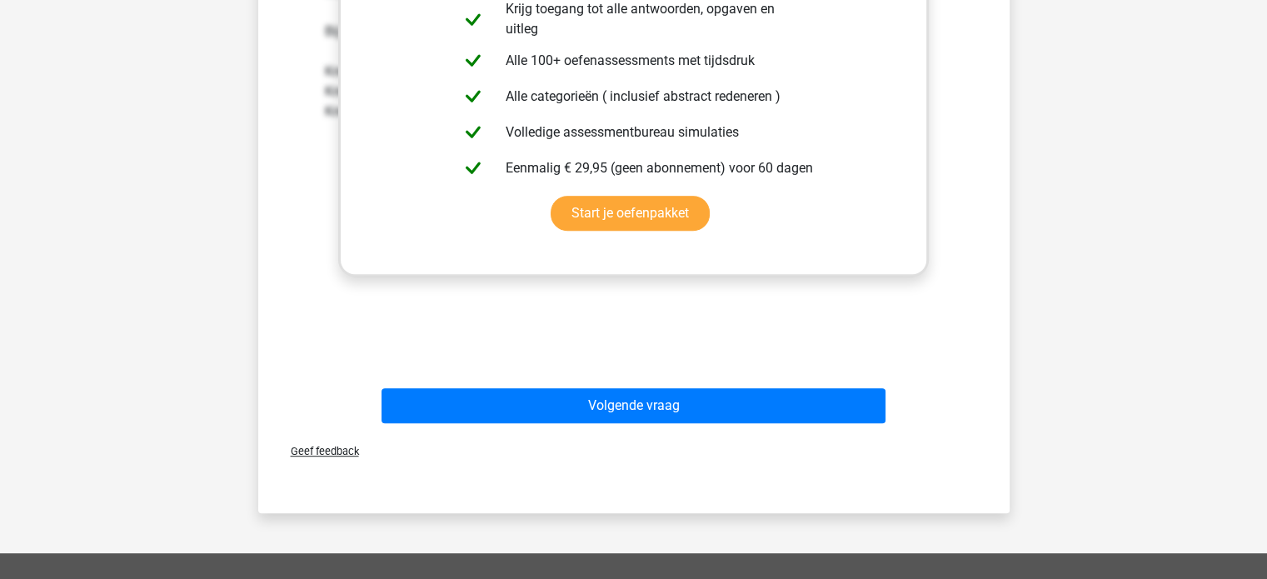
scroll to position [827, 0]
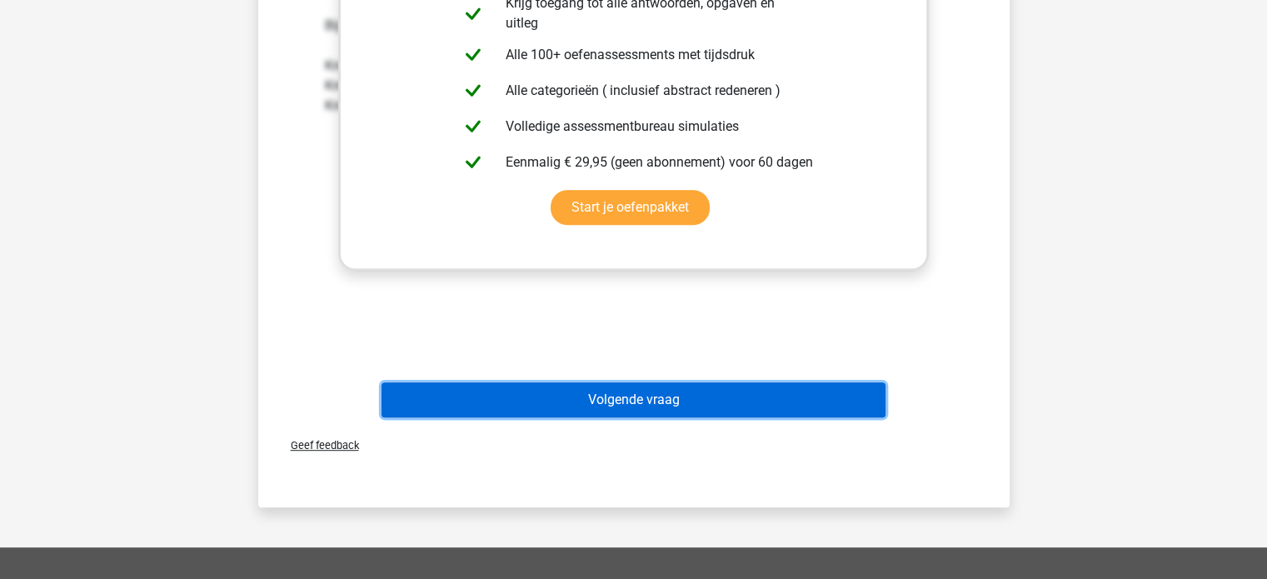
click at [731, 392] on button "Volgende vraag" at bounding box center [634, 399] width 504 height 35
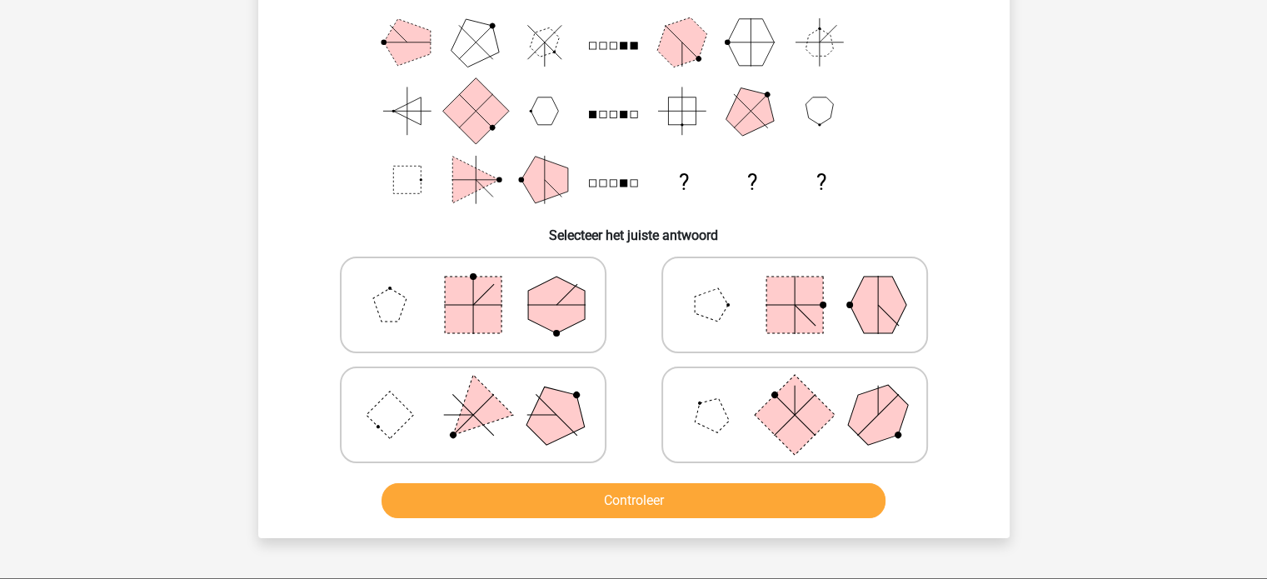
scroll to position [160, 0]
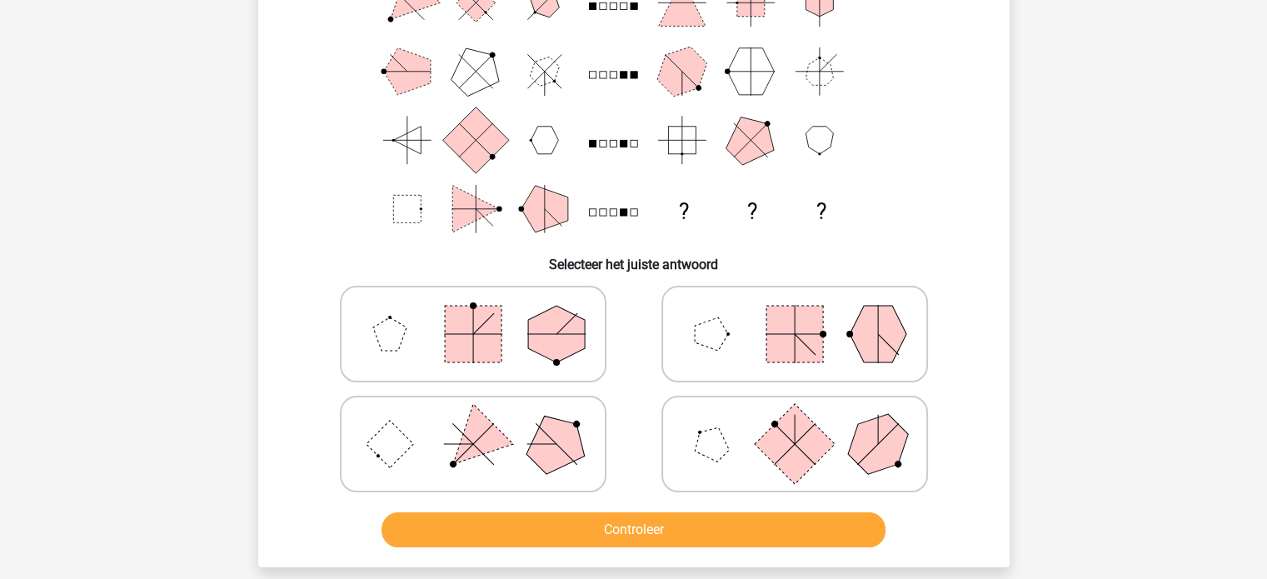
click at [774, 347] on rect at bounding box center [795, 334] width 57 height 57
click at [795, 313] on input "radio" at bounding box center [800, 307] width 11 height 11
radio input "true"
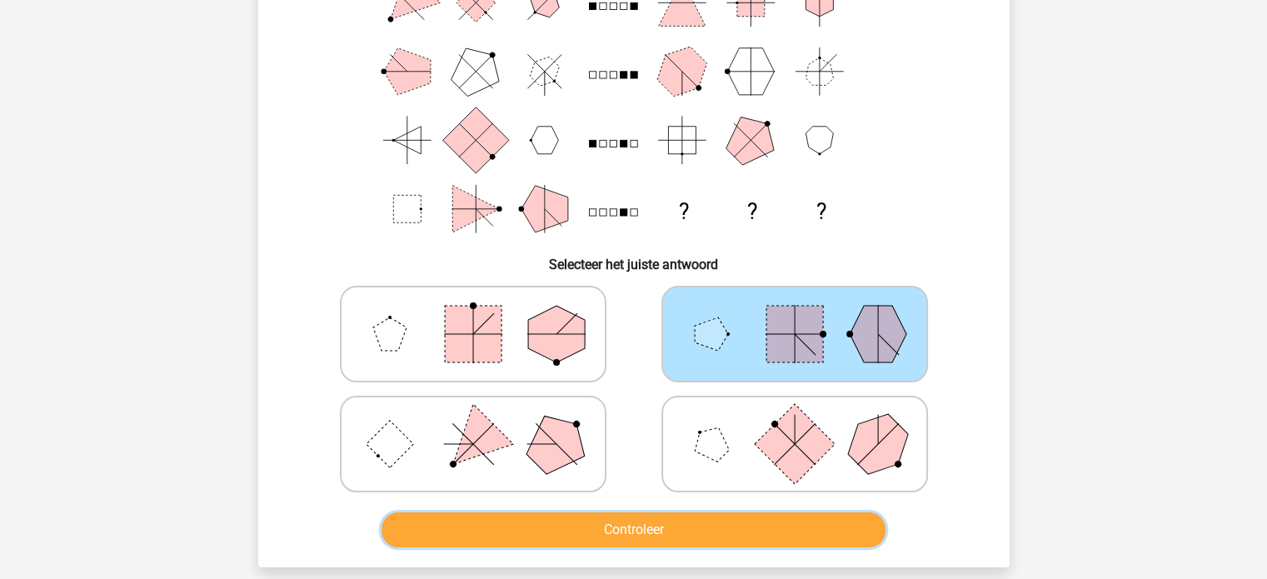
click at [639, 534] on button "Controleer" at bounding box center [634, 529] width 504 height 35
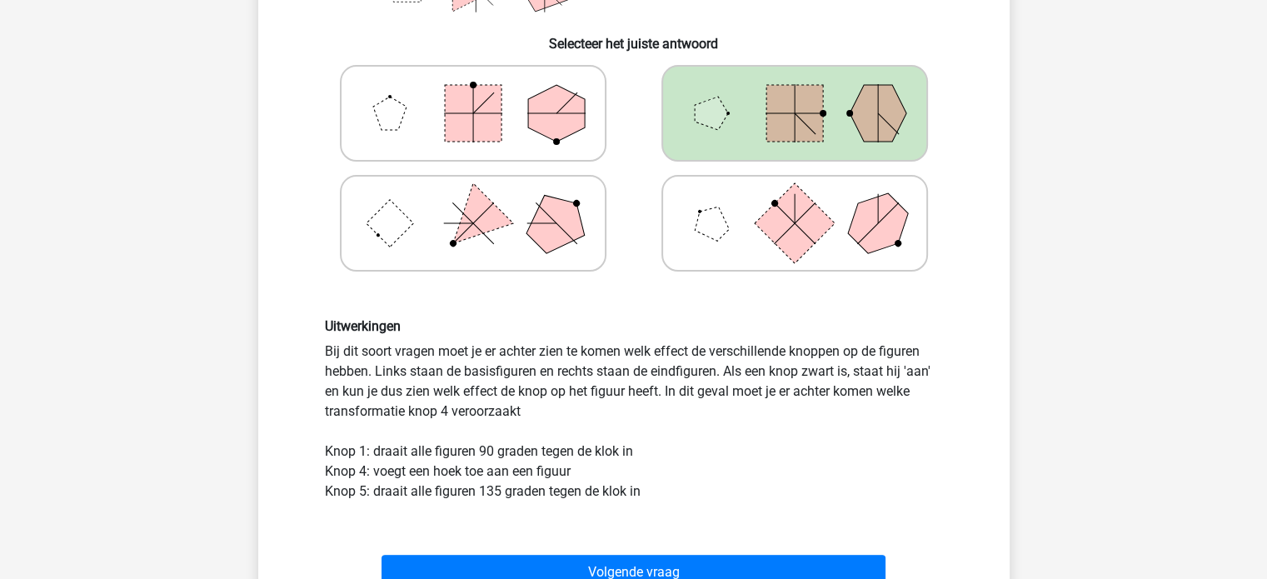
scroll to position [410, 0]
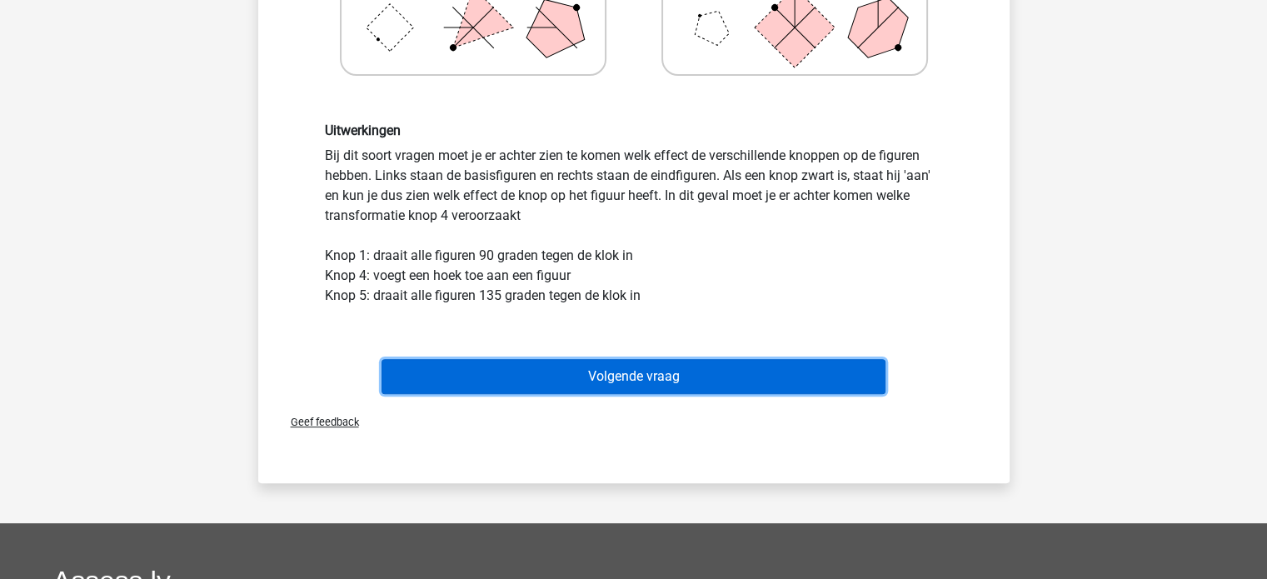
click at [691, 387] on button "Volgende vraag" at bounding box center [634, 376] width 504 height 35
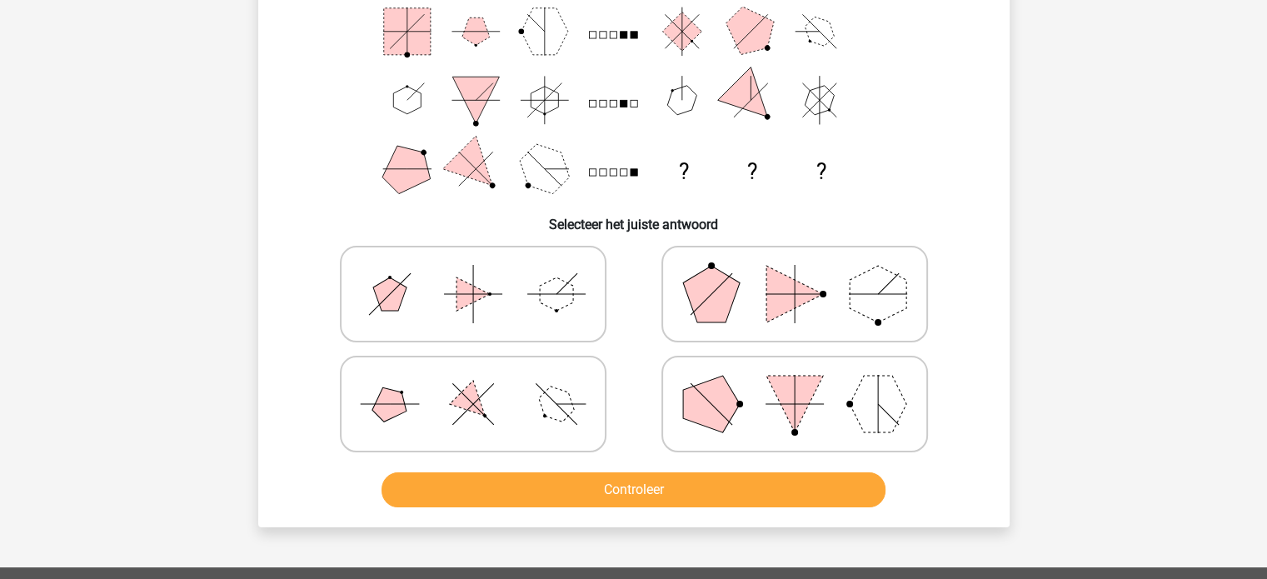
scroll to position [160, 0]
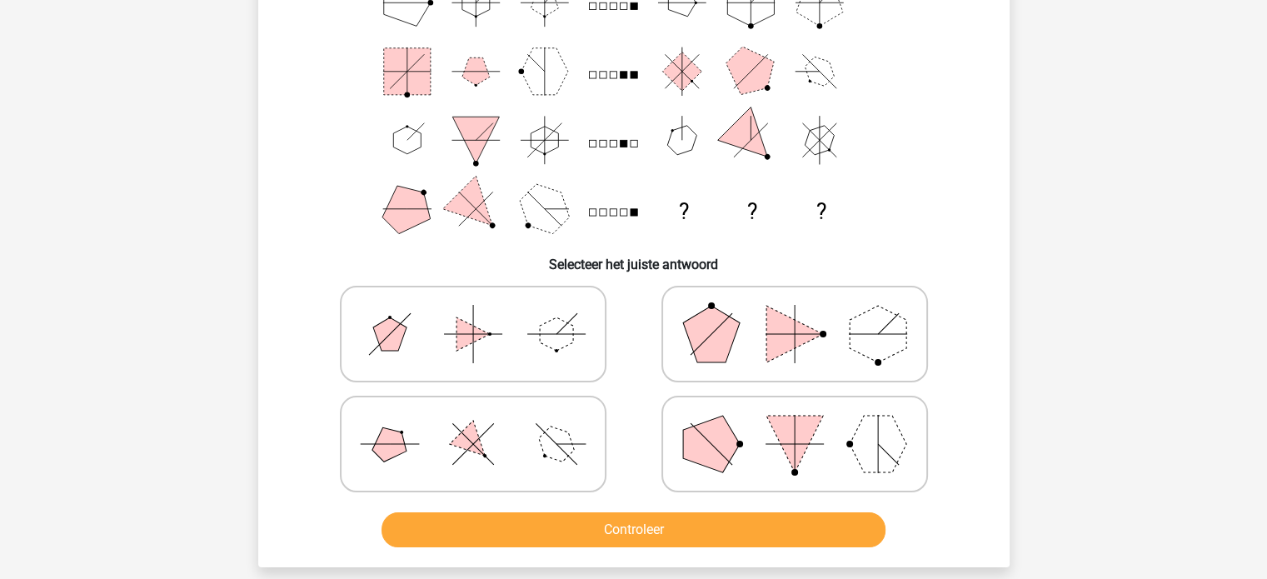
click at [746, 424] on icon at bounding box center [795, 443] width 250 height 83
click at [795, 423] on input "radio" at bounding box center [800, 417] width 11 height 11
radio input "true"
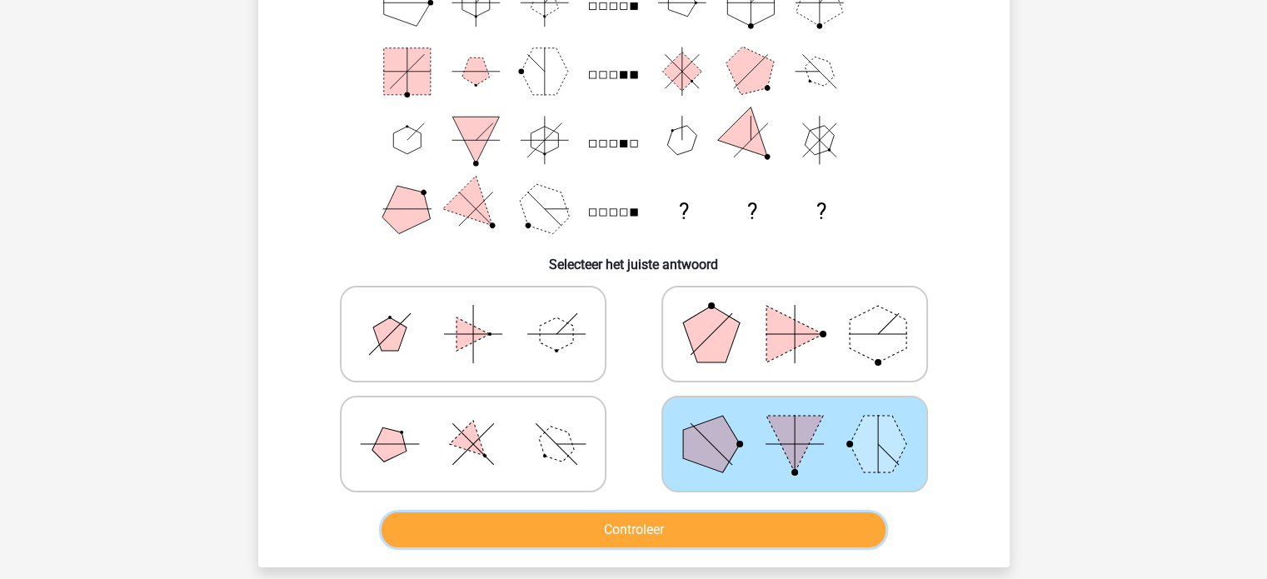
click at [663, 516] on button "Controleer" at bounding box center [634, 529] width 504 height 35
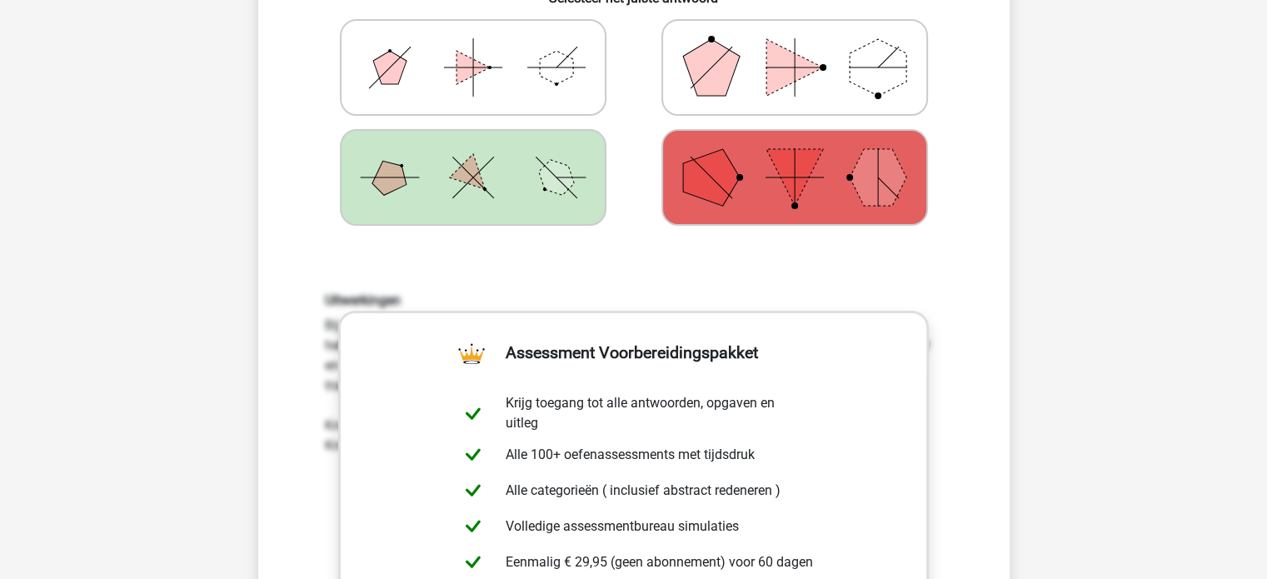
scroll to position [410, 0]
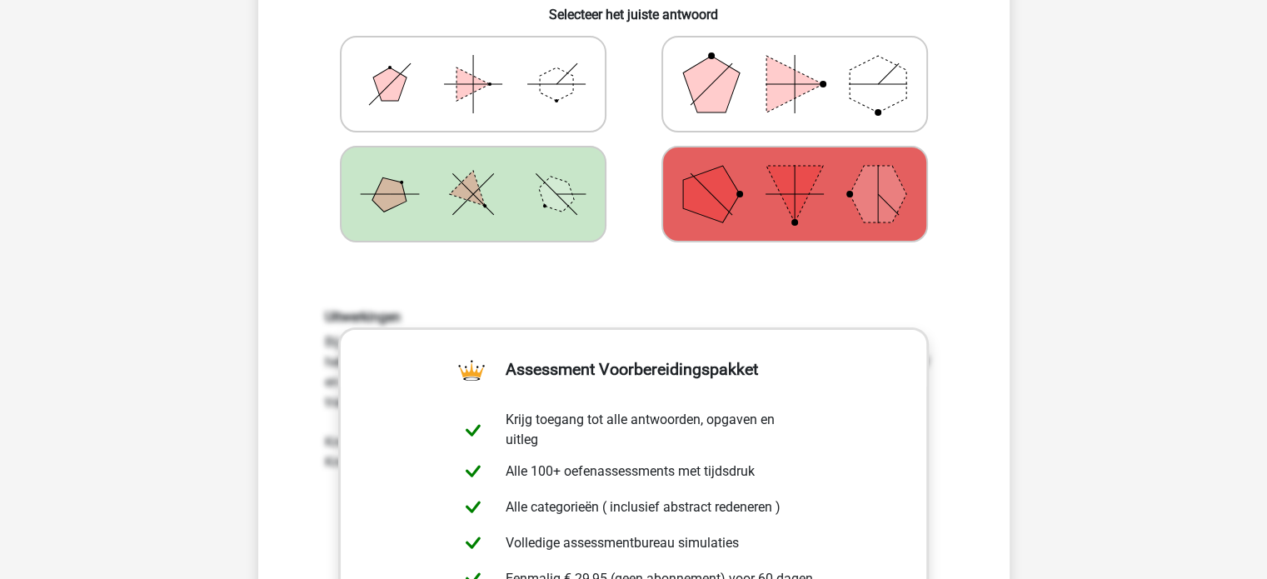
click at [840, 297] on div "Uitwerkingen Bij dit soort vragen moet je er achter zien te komen welk effect d…" at bounding box center [634, 527] width 698 height 517
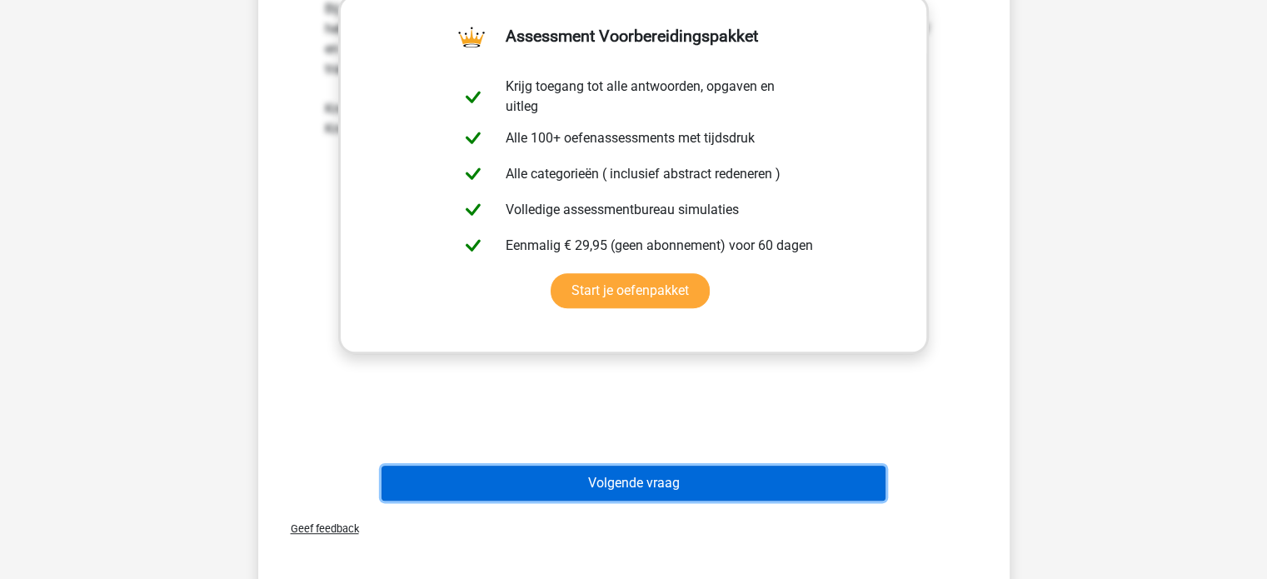
click at [768, 492] on button "Volgende vraag" at bounding box center [634, 483] width 504 height 35
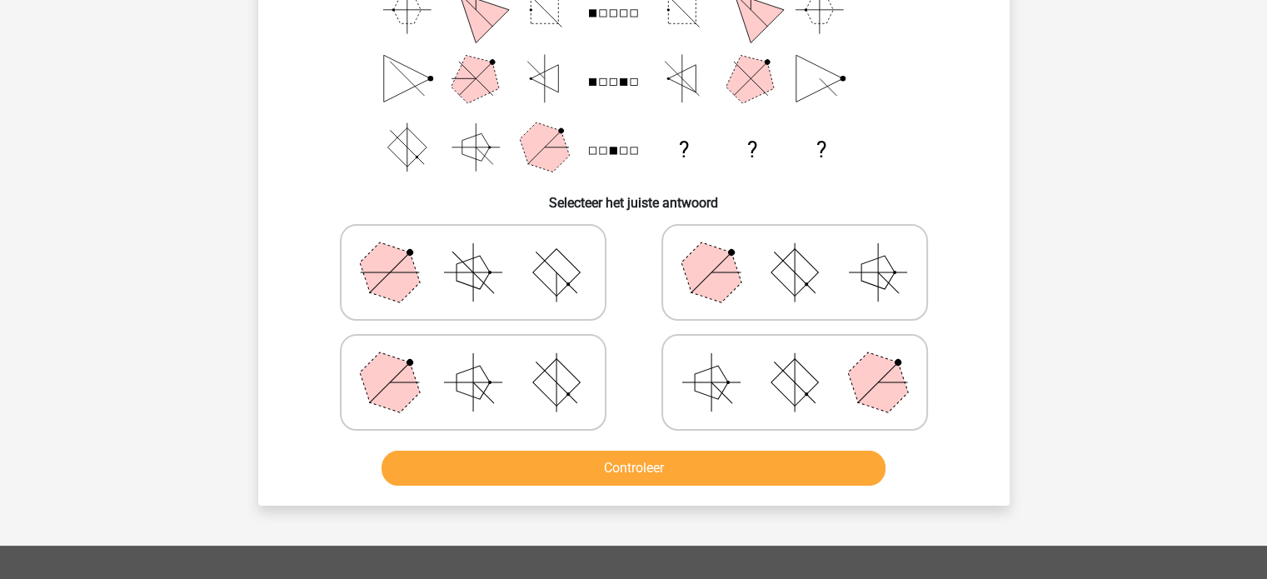
scroll to position [327, 0]
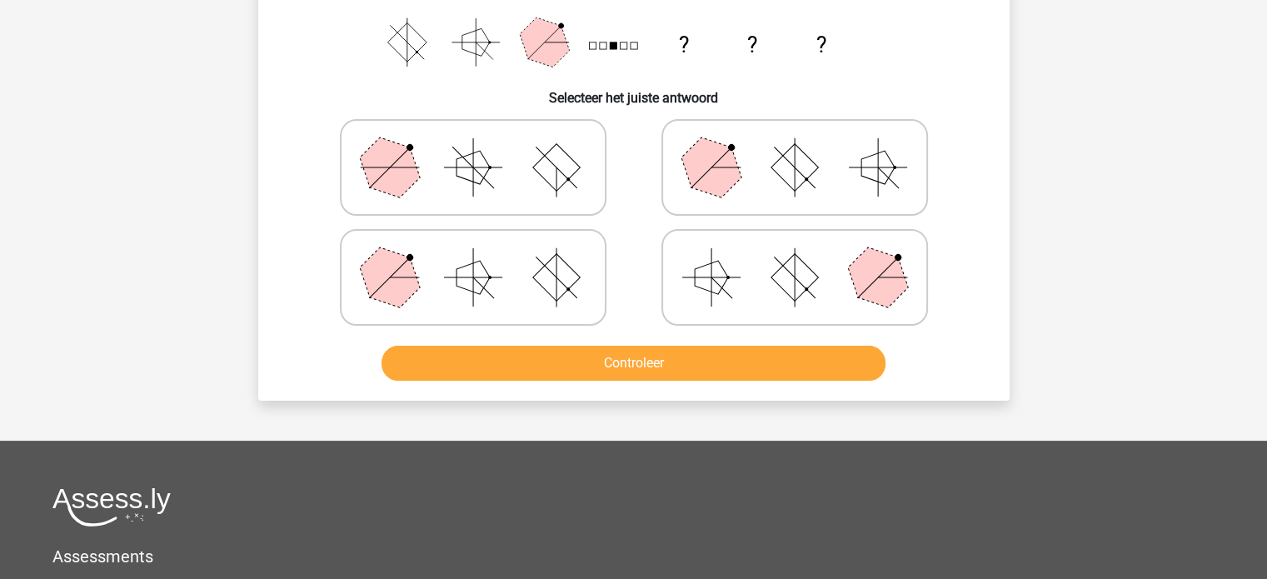
click at [483, 192] on icon at bounding box center [473, 167] width 250 height 83
click at [483, 147] on input "radio" at bounding box center [478, 141] width 11 height 11
radio input "true"
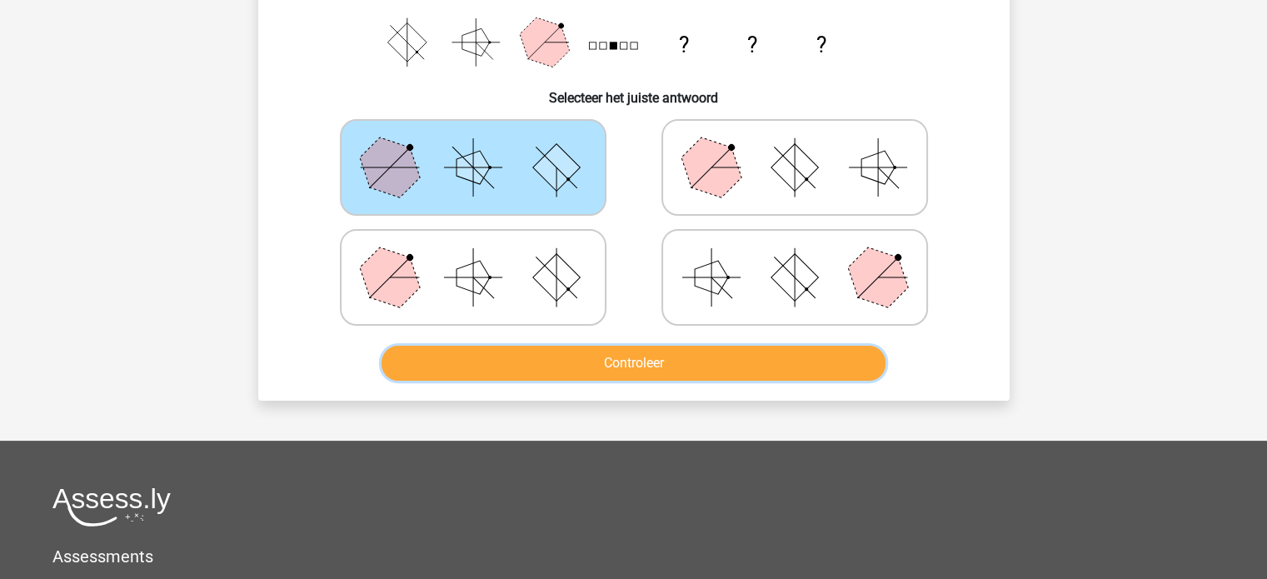
click at [626, 360] on button "Controleer" at bounding box center [634, 363] width 504 height 35
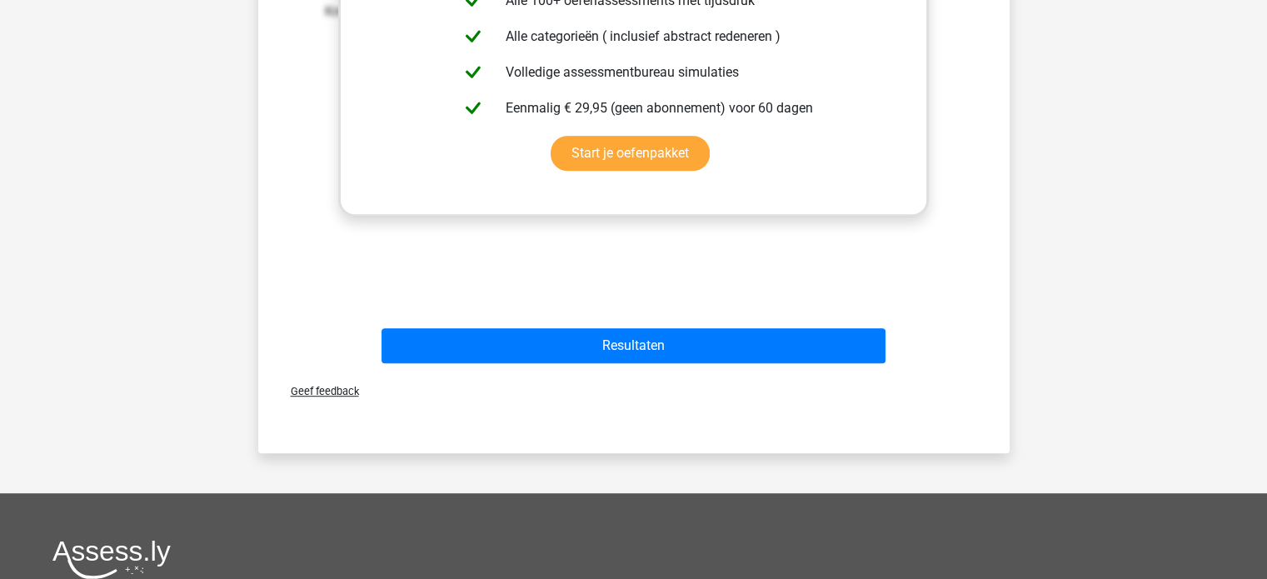
scroll to position [910, 0]
